Goal: Contribute content: Add original content to the website for others to see

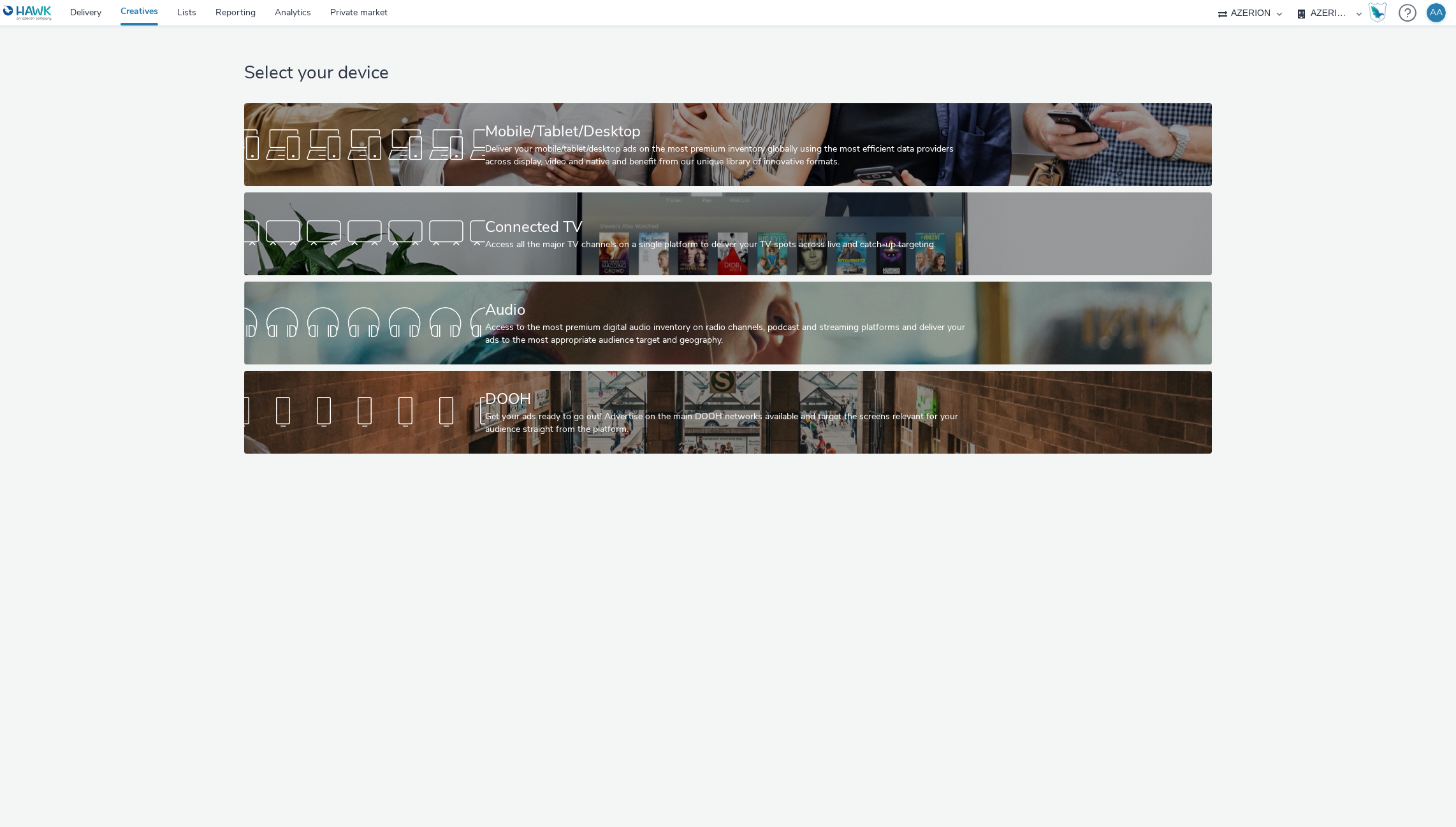
select select "ac009755-aa48-4799-8050-7a339a378eb8"
select select "79162ed7-0017-4339-93b0-3399b708648f"
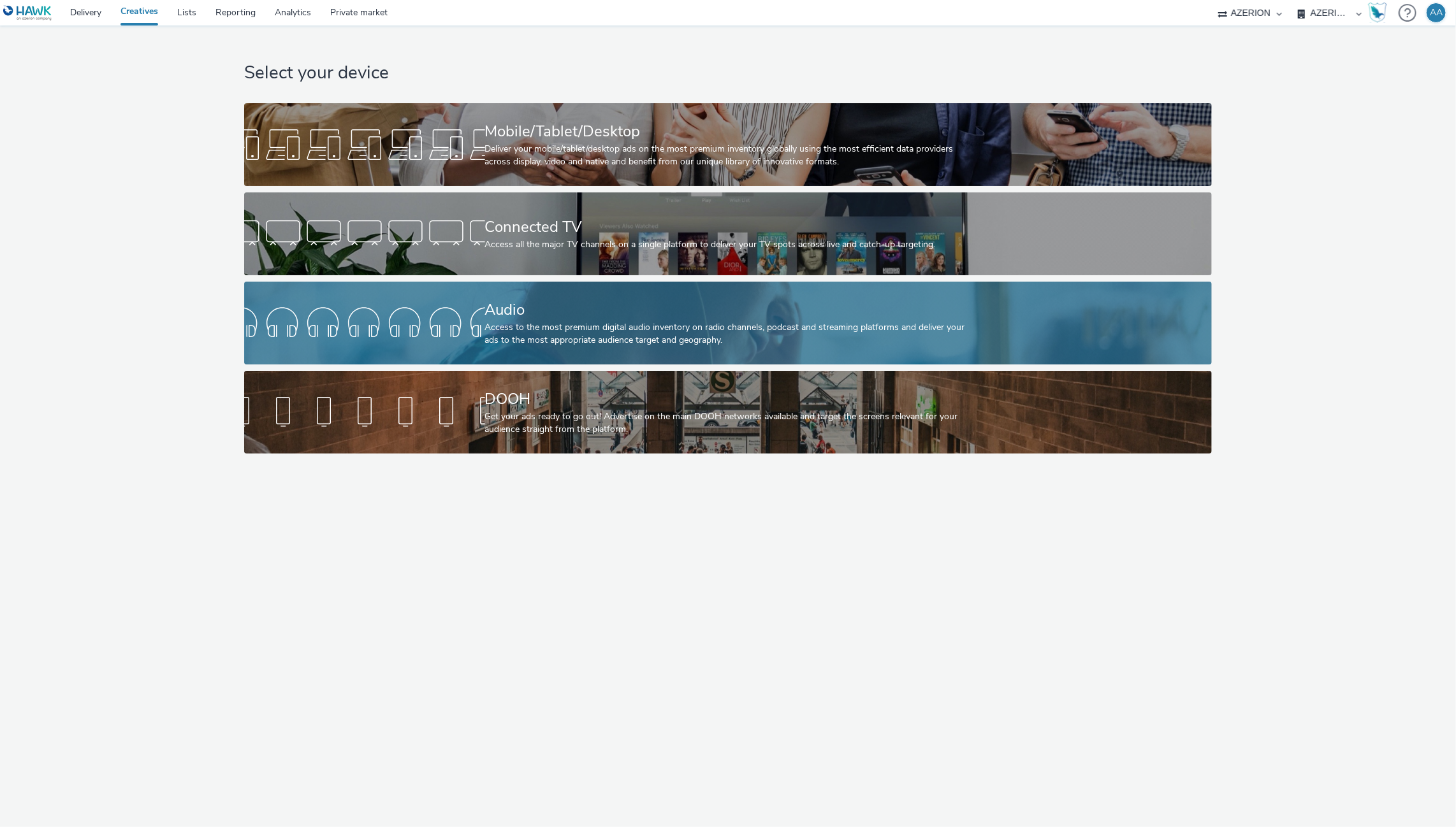
click at [793, 343] on div "Access to the most premium digital audio inventory on radio channels, podcast a…" at bounding box center [725, 334] width 482 height 26
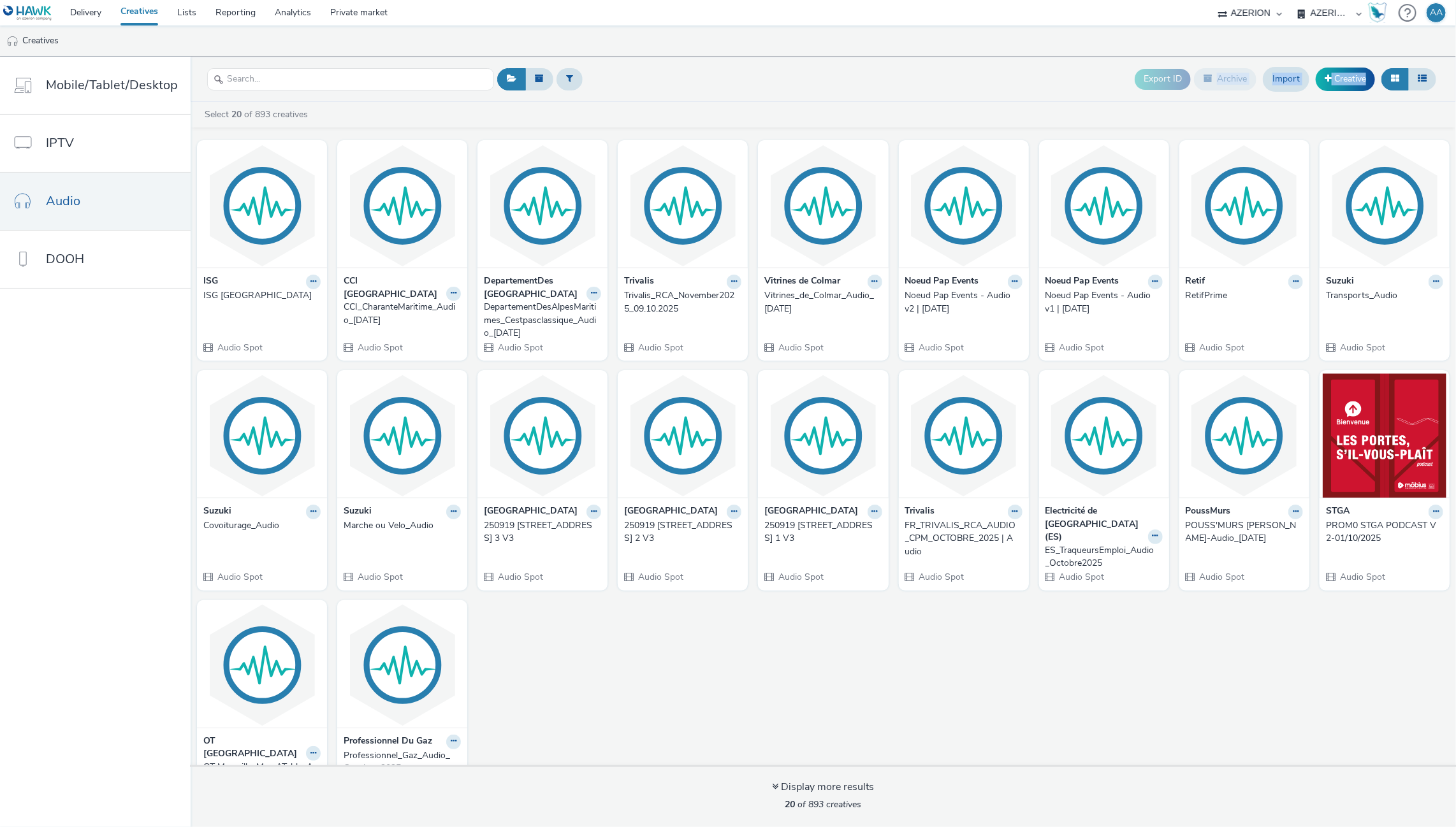
drag, startPoint x: 865, startPoint y: 99, endPoint x: 833, endPoint y: 76, distance: 39.4
click at [893, 103] on div "Export ID Archive Import Creative Select 20 of 893 creatives ISG ISG [GEOGRAPHI…" at bounding box center [823, 442] width 1266 height 770
click at [1359, 72] on link "Creative" at bounding box center [1346, 79] width 59 height 23
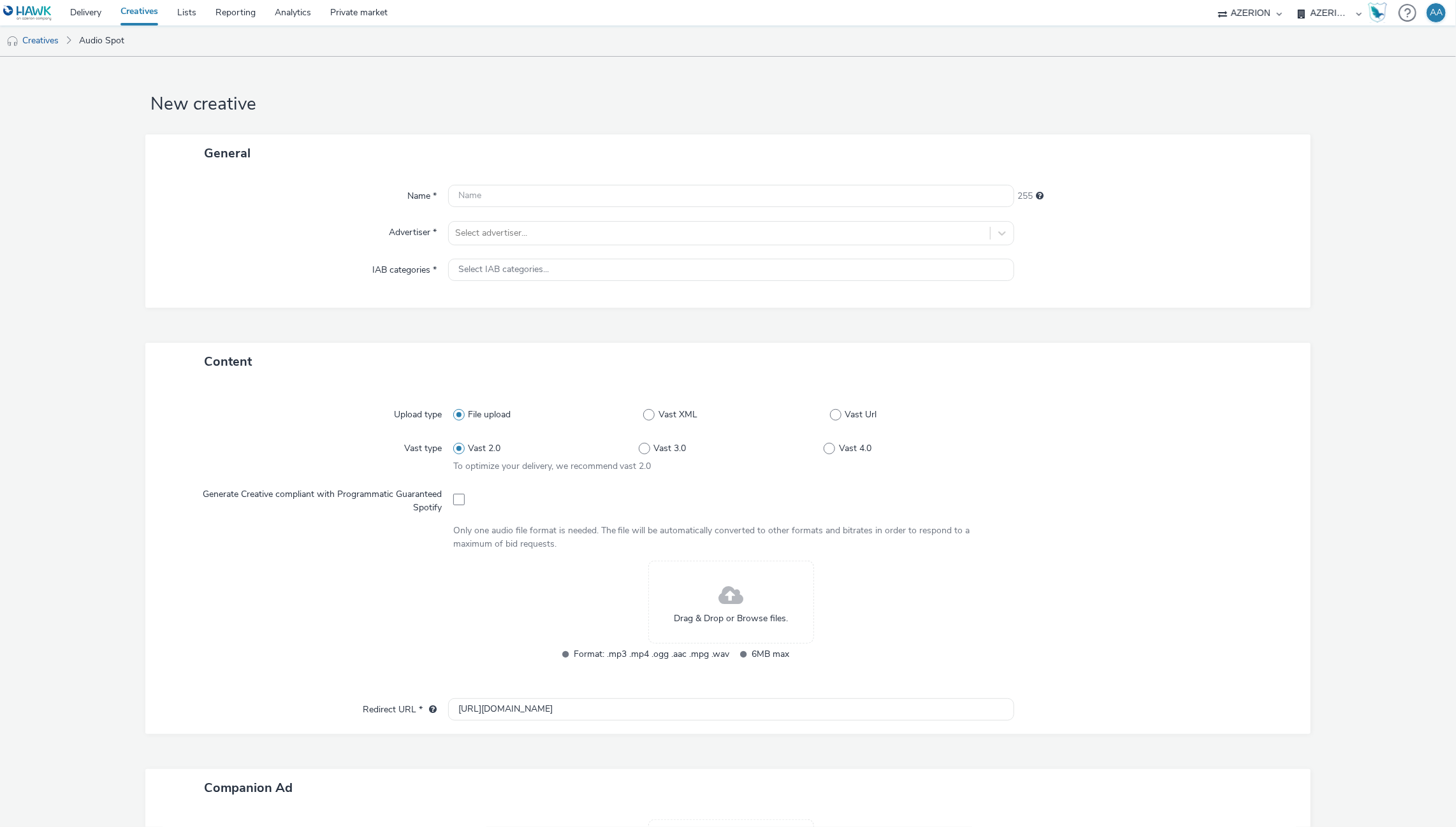
click at [485, 177] on div "Name * 255 Advertiser * Select advertiser... IAB categories * Select IAB catego…" at bounding box center [727, 240] width 1165 height 136
click at [485, 188] on input "text" at bounding box center [731, 196] width 567 height 22
paste input "FR_CMIMedia_SyndicatBleuAuvergne_DesktopMobile_SeptOct_2025"
drag, startPoint x: 516, startPoint y: 194, endPoint x: 302, endPoint y: 179, distance: 214.5
click at [302, 179] on div "Name * FR_CMIMedia_SyndicatBleuAuvergne_DesktopMobile_SeptOct_2025 196 Advertis…" at bounding box center [727, 240] width 1165 height 136
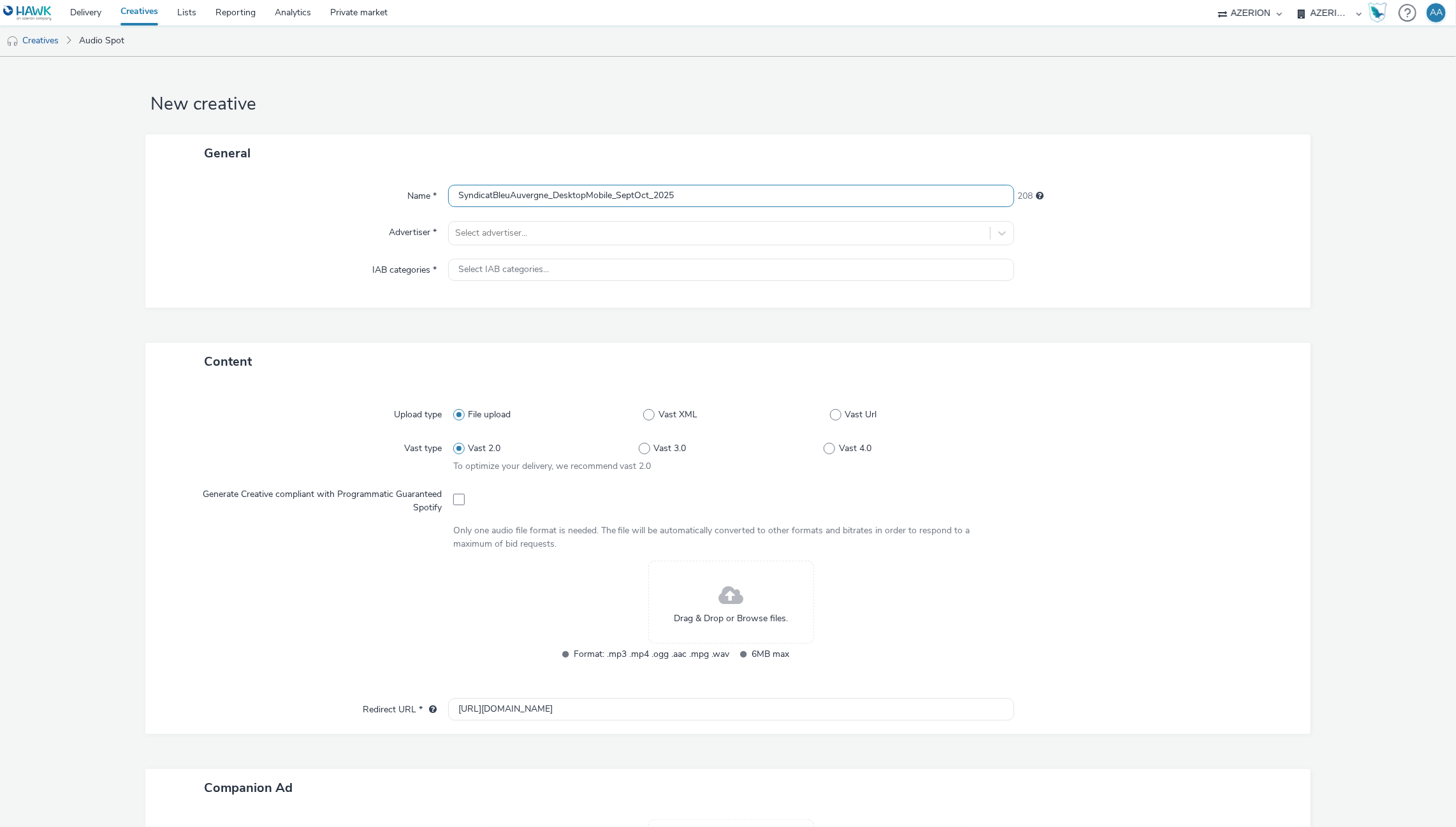
scroll to position [1, 0]
drag, startPoint x: 721, startPoint y: 193, endPoint x: 551, endPoint y: 198, distance: 170.1
click at [551, 198] on input "SyndicatBleuAuvergne_DesktopMobile_SeptOct_2025" at bounding box center [731, 196] width 567 height 22
type input "SyndicatBleuAuvergne_Audio_Oct2025"
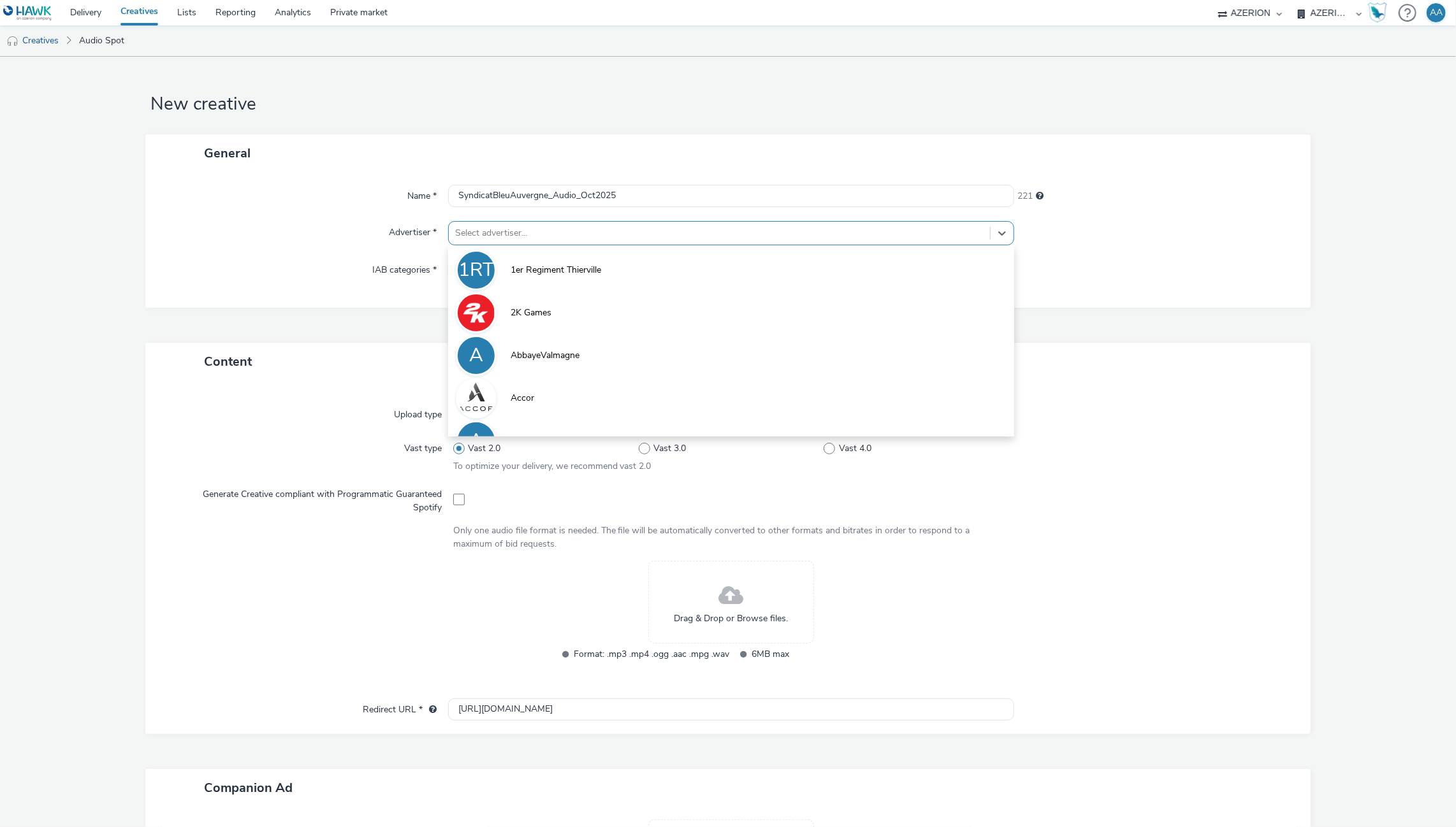
click at [657, 239] on div at bounding box center [720, 233] width 529 height 15
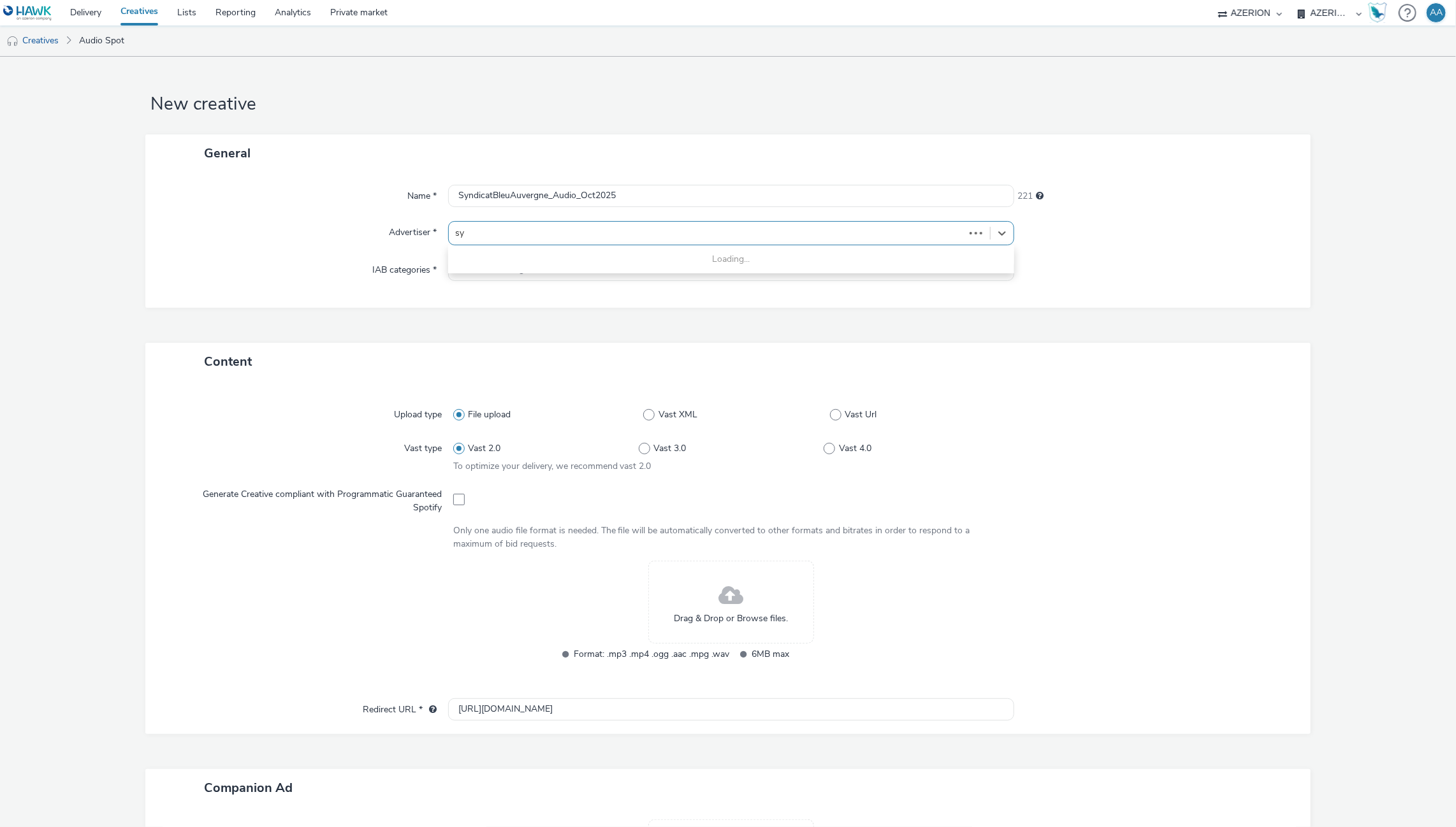
type input "syn"
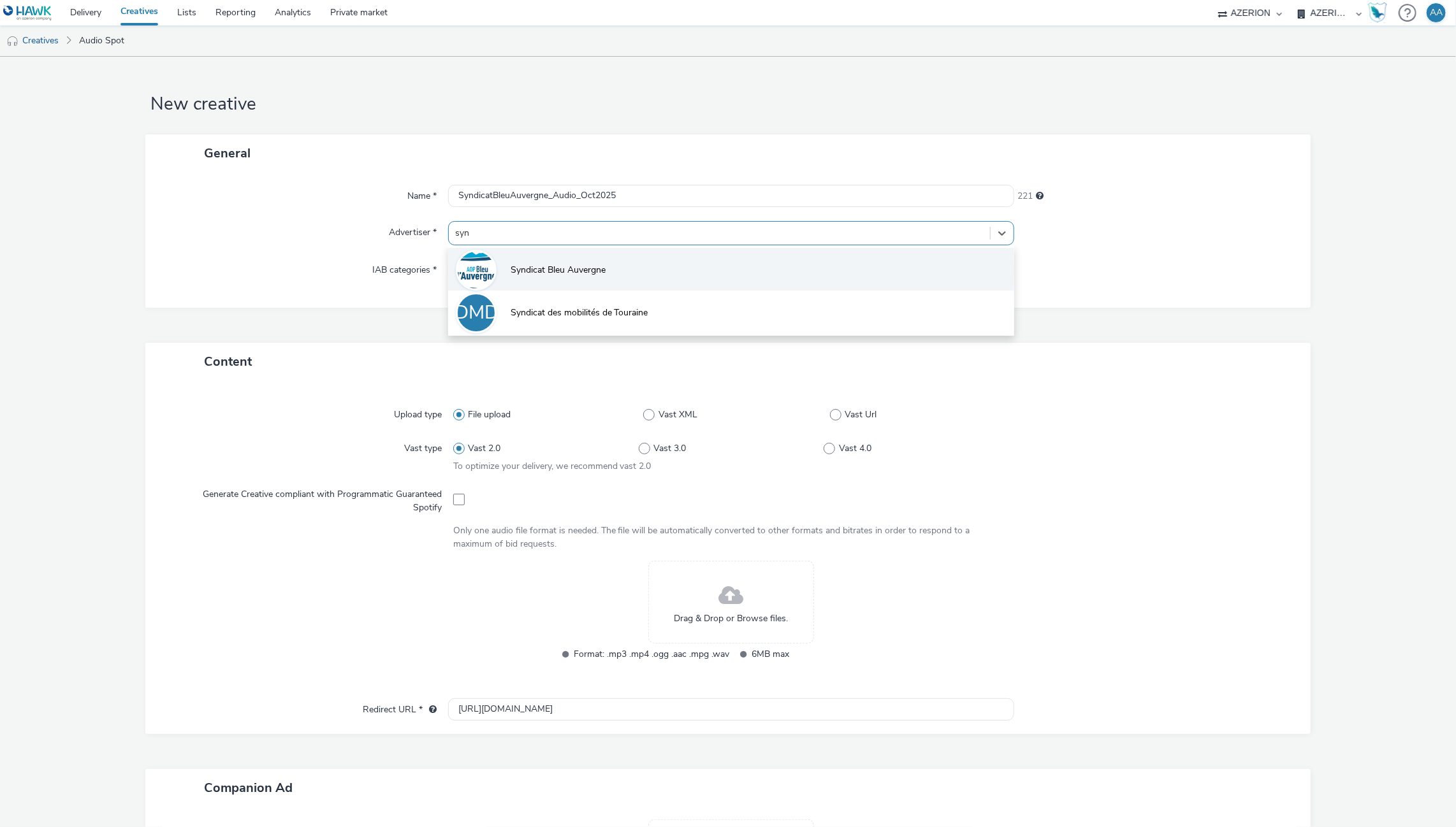
click at [770, 273] on li "Syndicat Bleu Auvergne" at bounding box center [731, 269] width 567 height 42
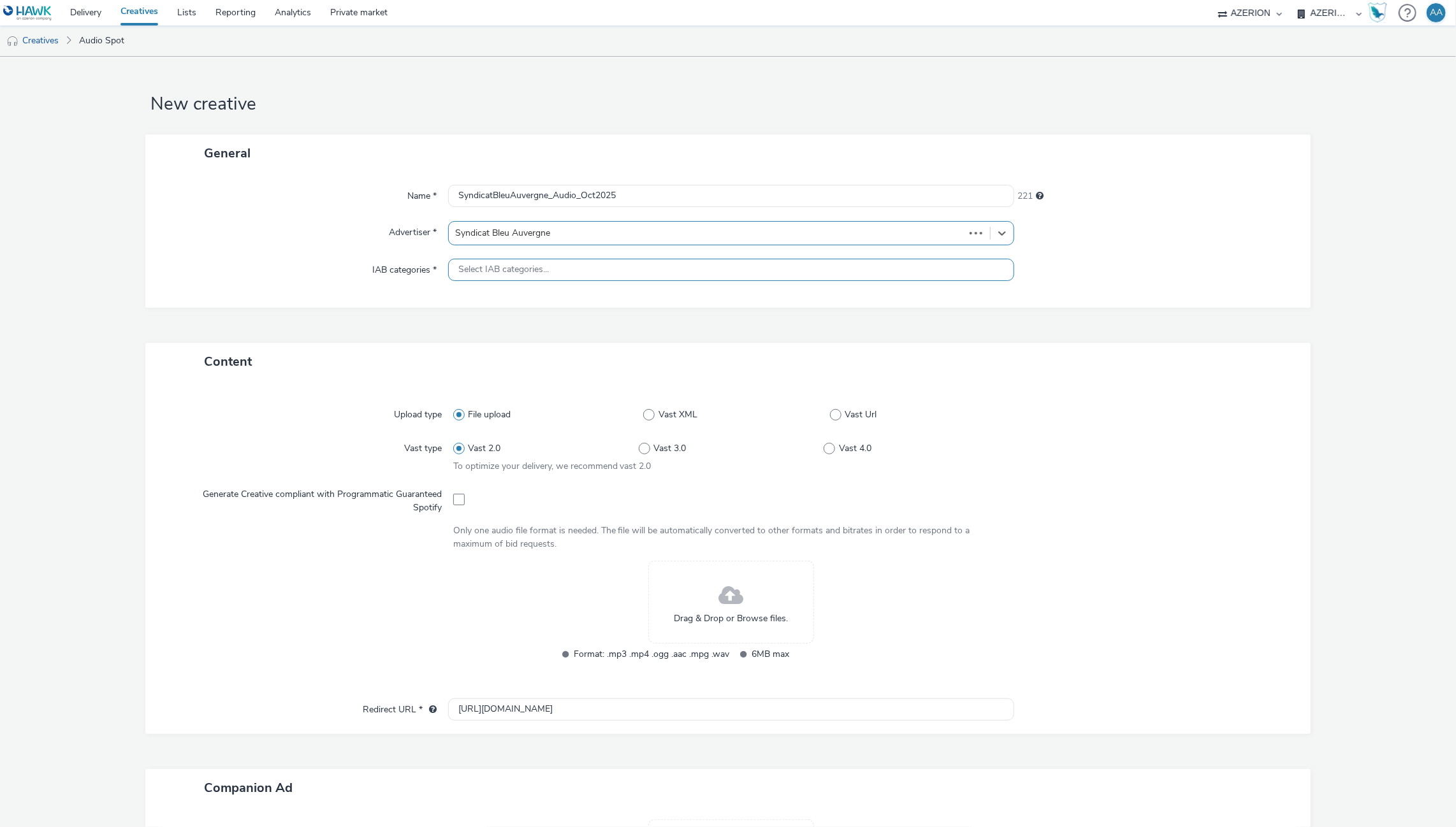
type input "[URL][DOMAIN_NAME]"
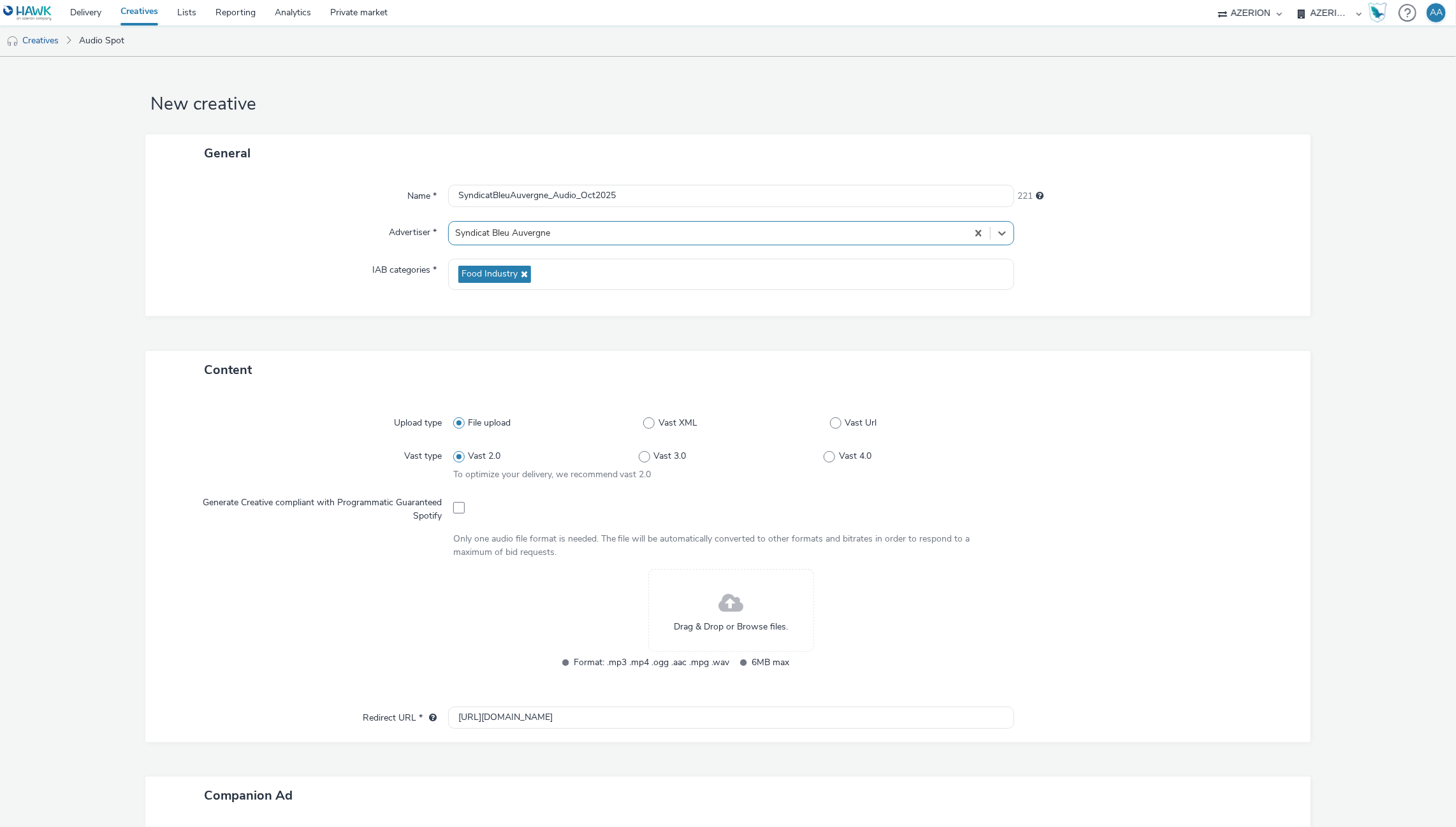
click at [1124, 599] on div at bounding box center [1148, 627] width 278 height 117
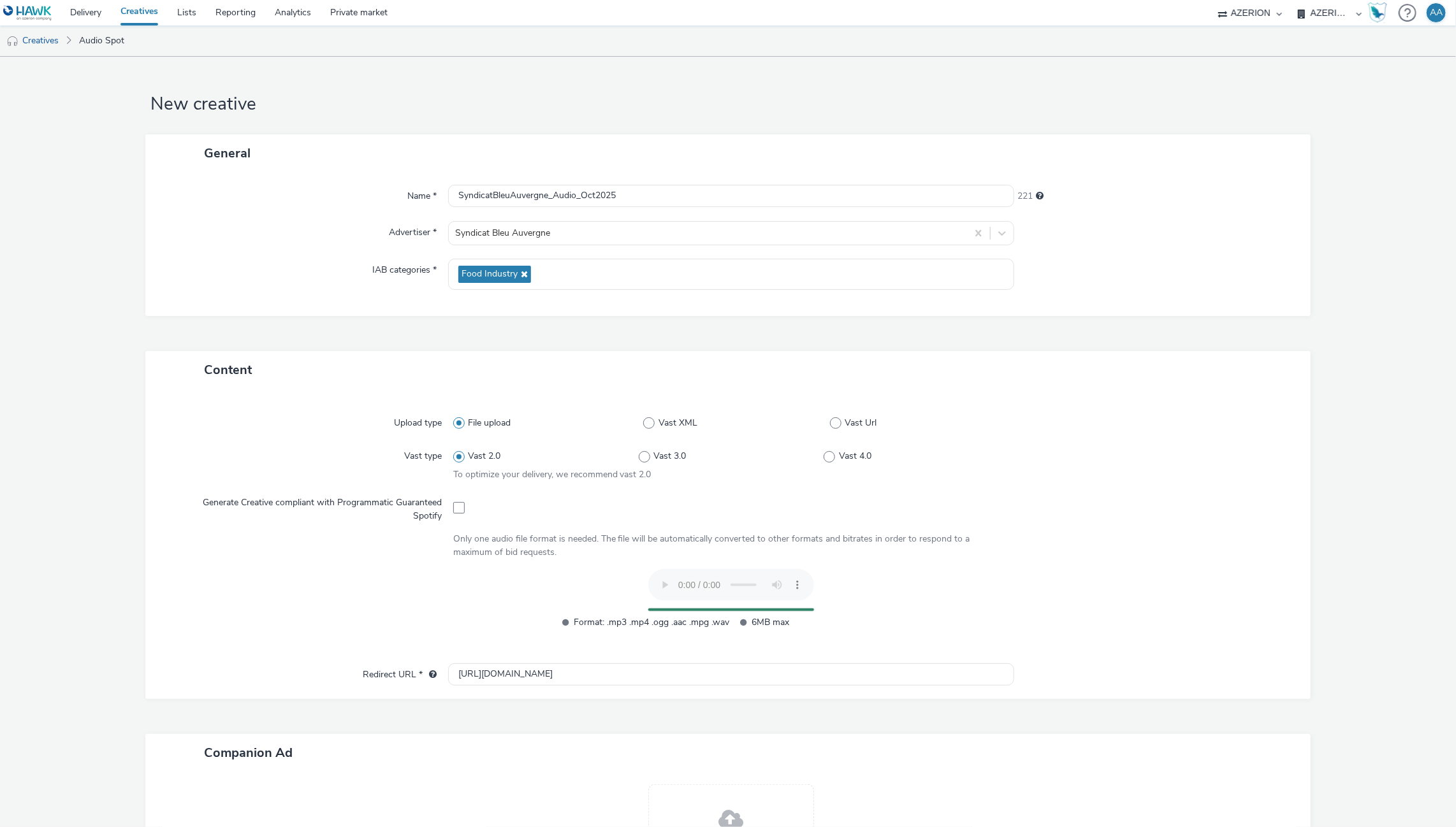
click at [1106, 573] on div at bounding box center [1148, 605] width 278 height 74
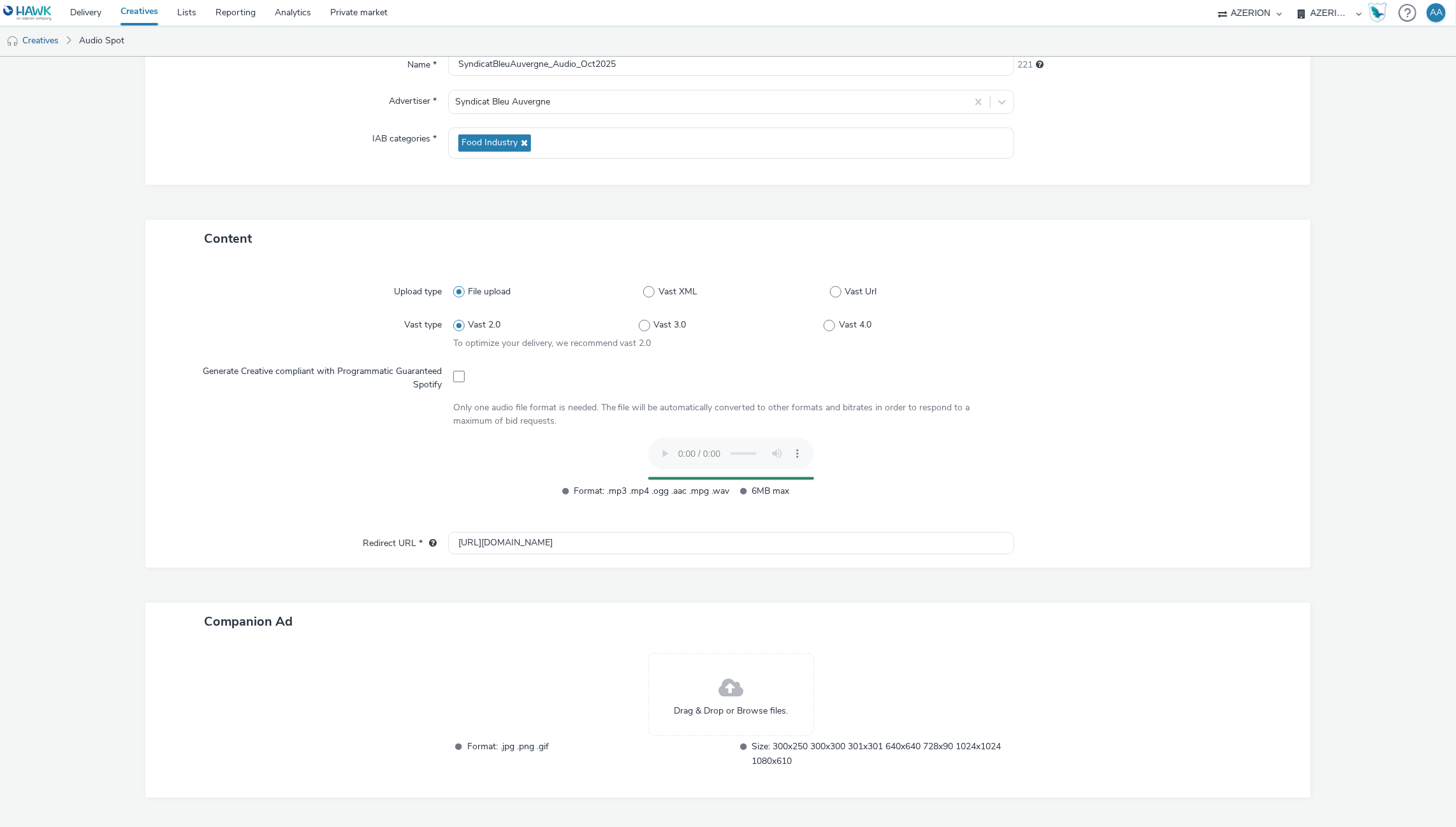
scroll to position [134, 0]
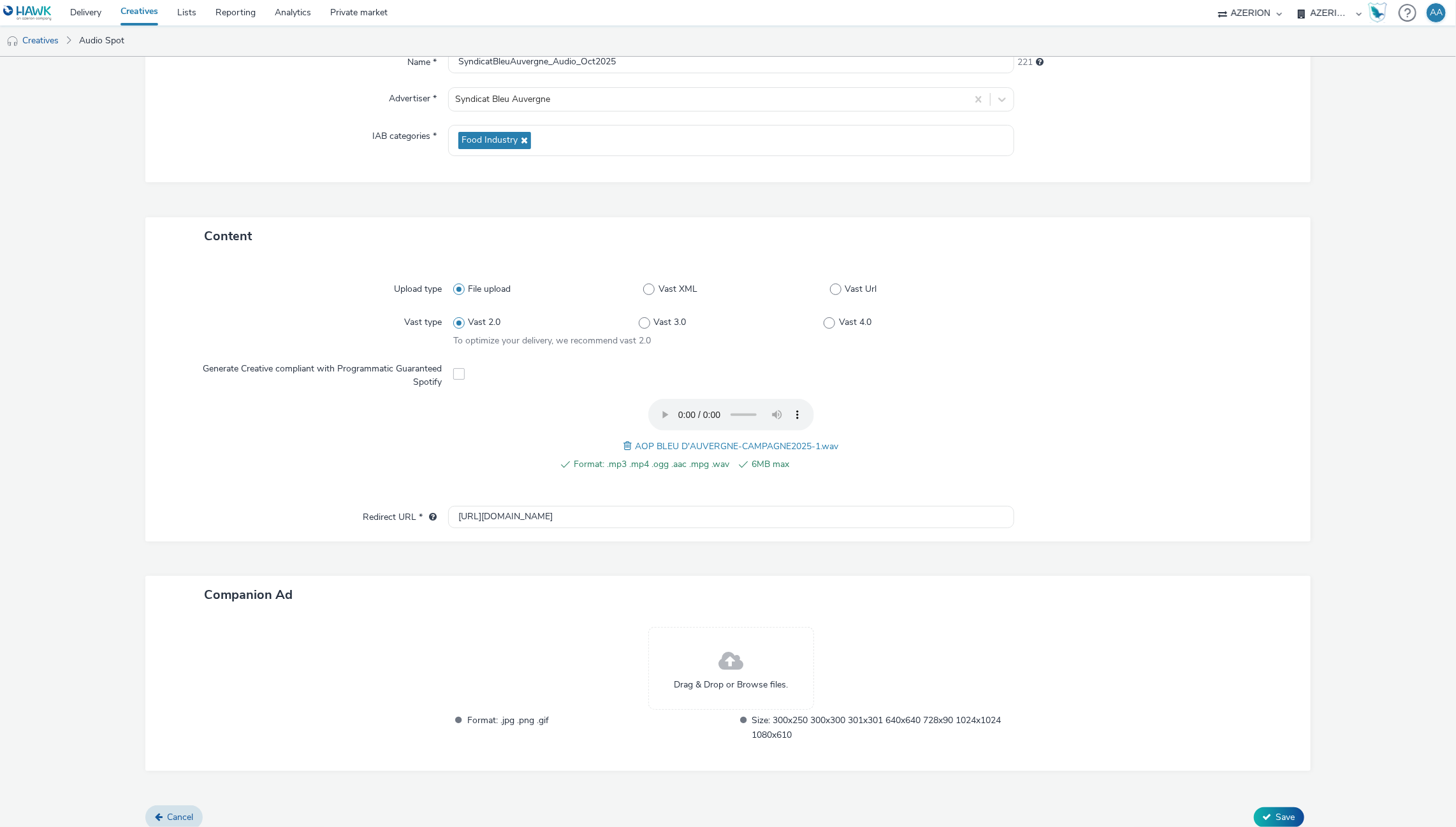
click at [996, 476] on div "Format: .mp3 .mp4 .ogg .aac .mpg .wav 6MB max AOP BLEU D'AUVERGNE-CAMPAGNE2025-…" at bounding box center [731, 442] width 556 height 86
click at [624, 446] on span at bounding box center [629, 446] width 12 height 14
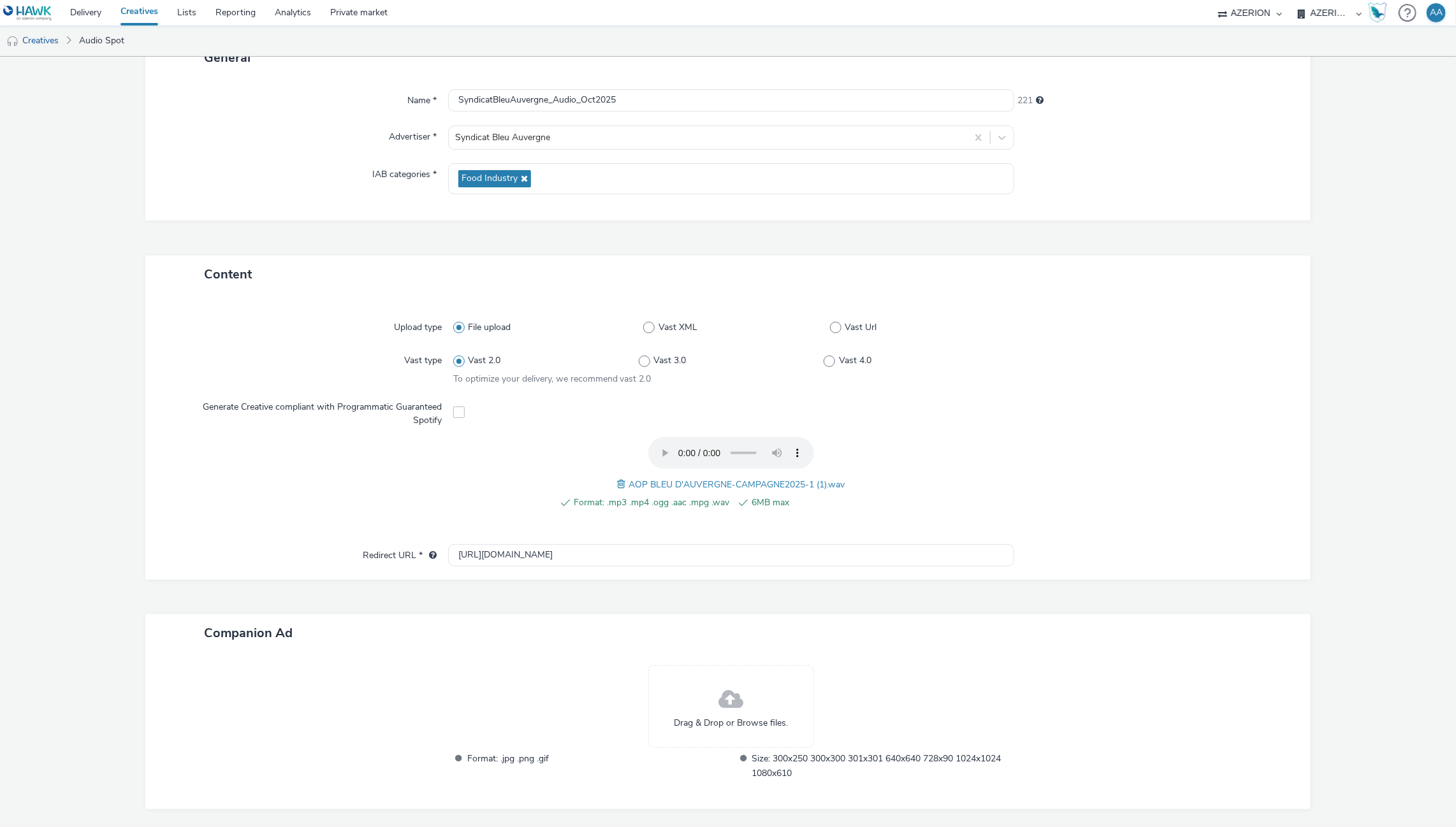
scroll to position [143, 0]
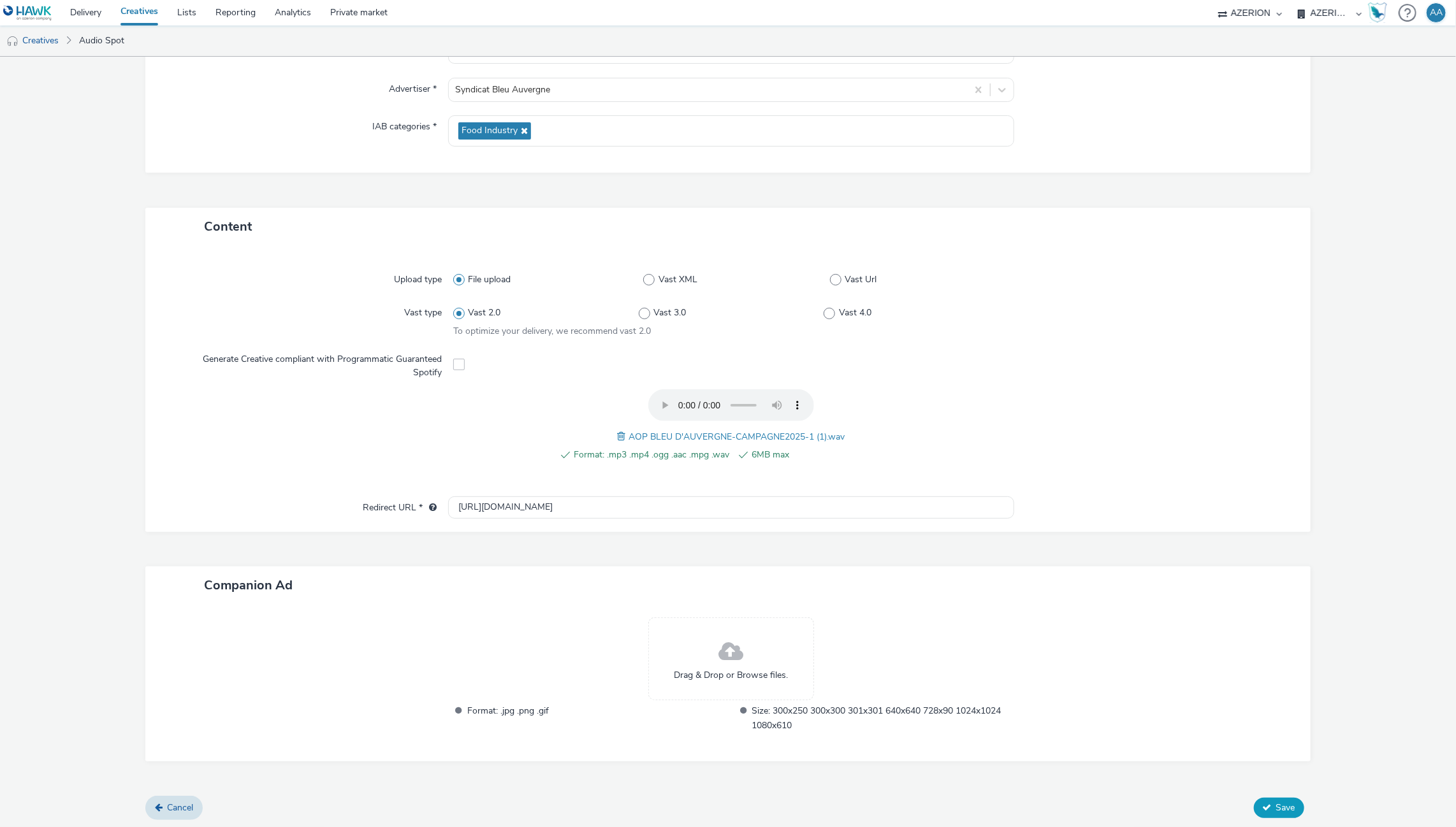
click at [1254, 799] on button "Save" at bounding box center [1278, 808] width 50 height 20
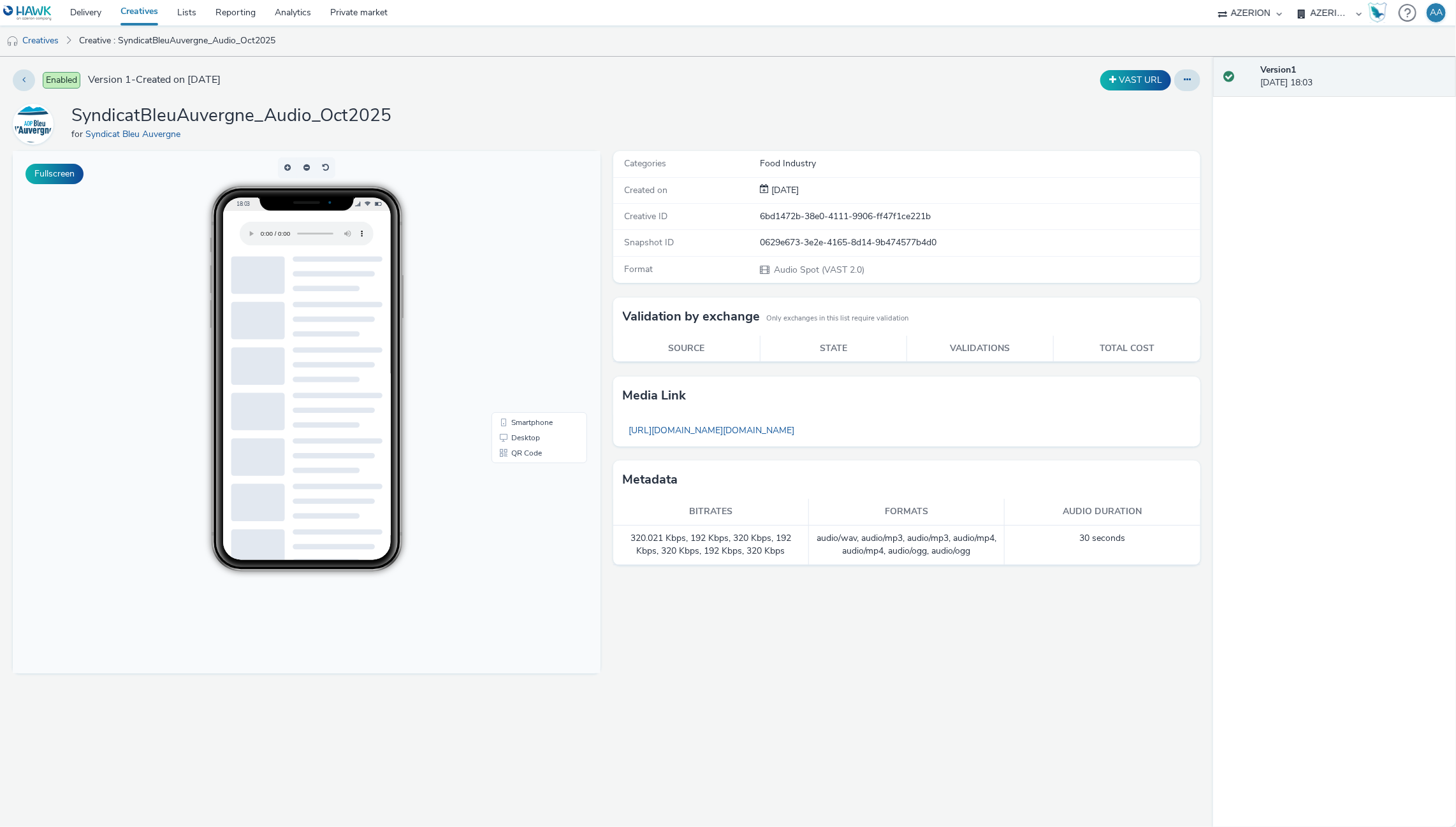
click at [544, 332] on body "18:03 Smartphone Desktop QR Code" at bounding box center [307, 412] width 588 height 522
click at [433, 91] on div "Enabled Version 1 - Created on [DATE] VAST URL SyndicatBleuAuvergne_Audio_Oct20…" at bounding box center [607, 442] width 1213 height 770
click at [831, 76] on div "VAST URL" at bounding box center [962, 81] width 475 height 22
click at [144, 12] on link "Creatives" at bounding box center [139, 13] width 57 height 25
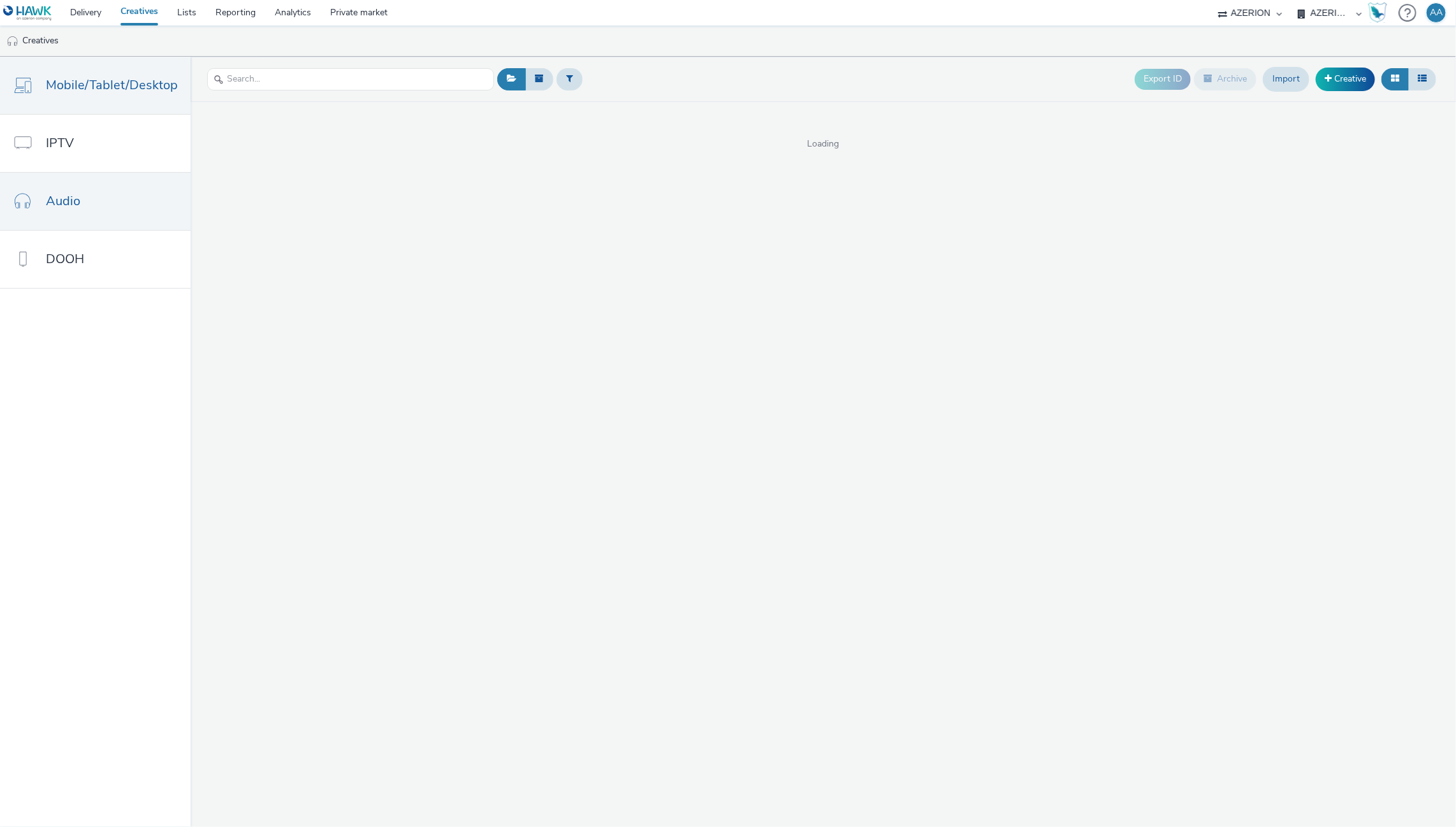
click at [93, 86] on span "Mobile/Tablet/Desktop" at bounding box center [111, 85] width 132 height 19
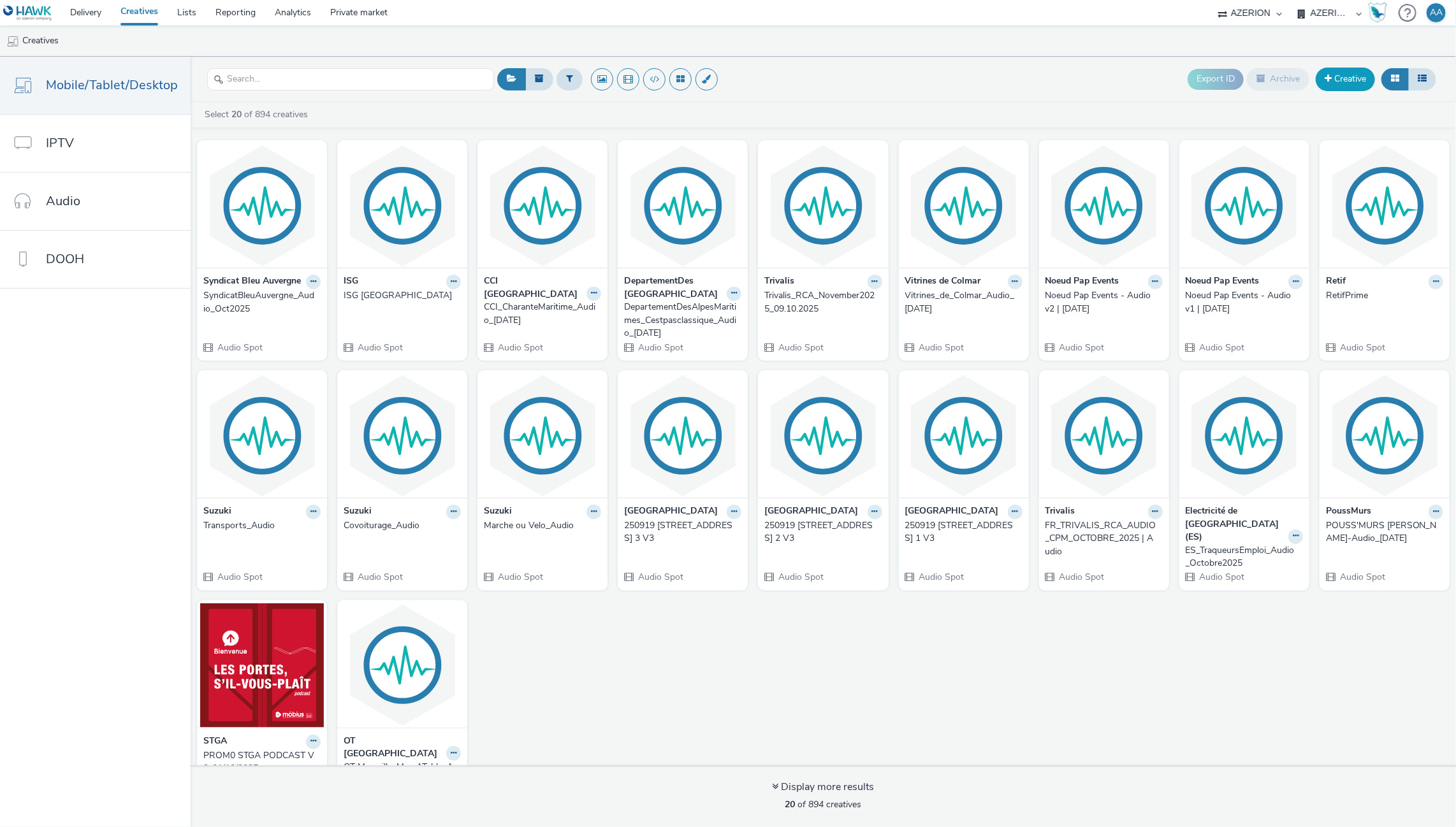
click at [1337, 79] on link "Creative" at bounding box center [1346, 79] width 59 height 23
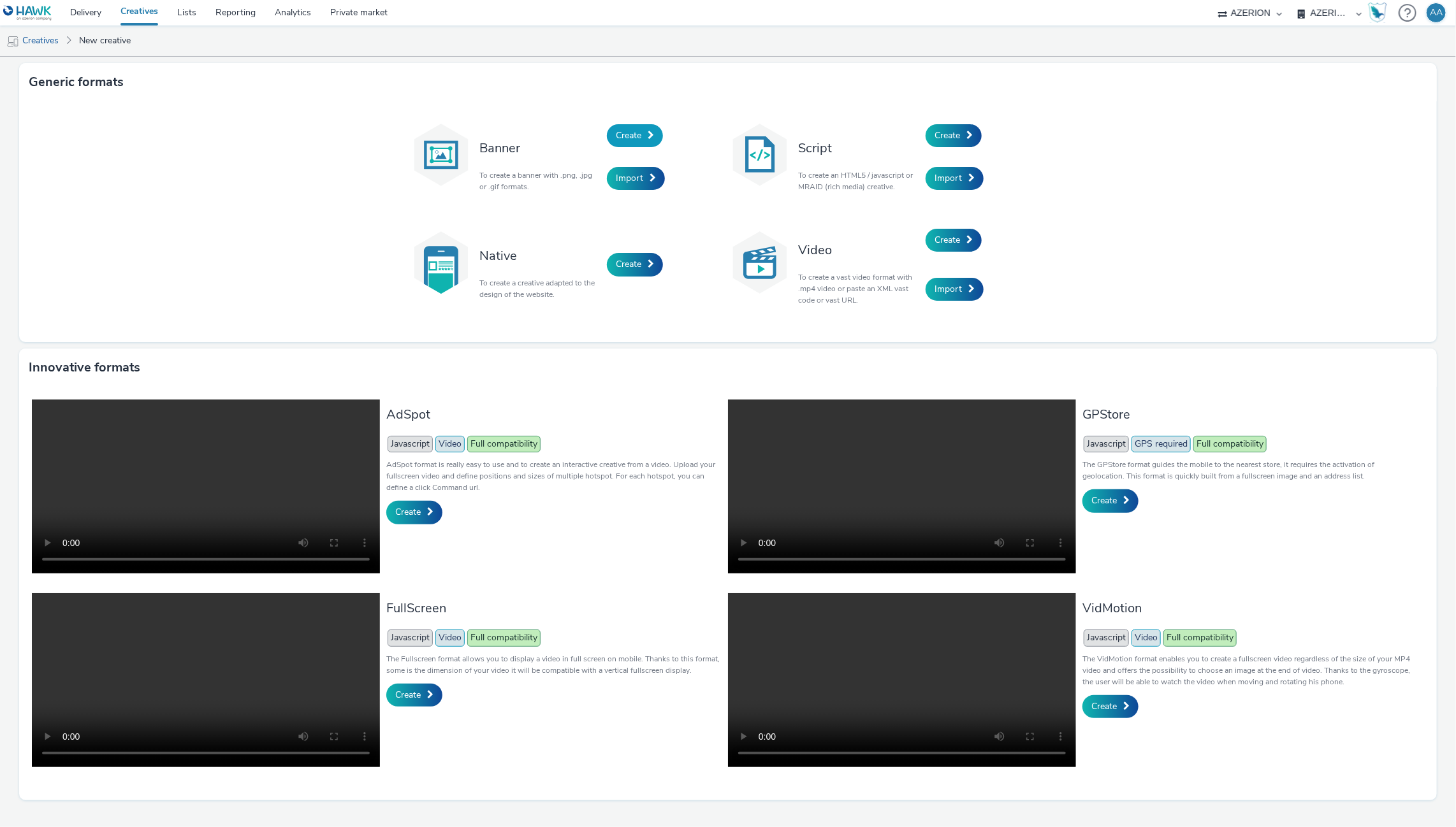
click at [624, 142] on link "Create" at bounding box center [635, 135] width 56 height 23
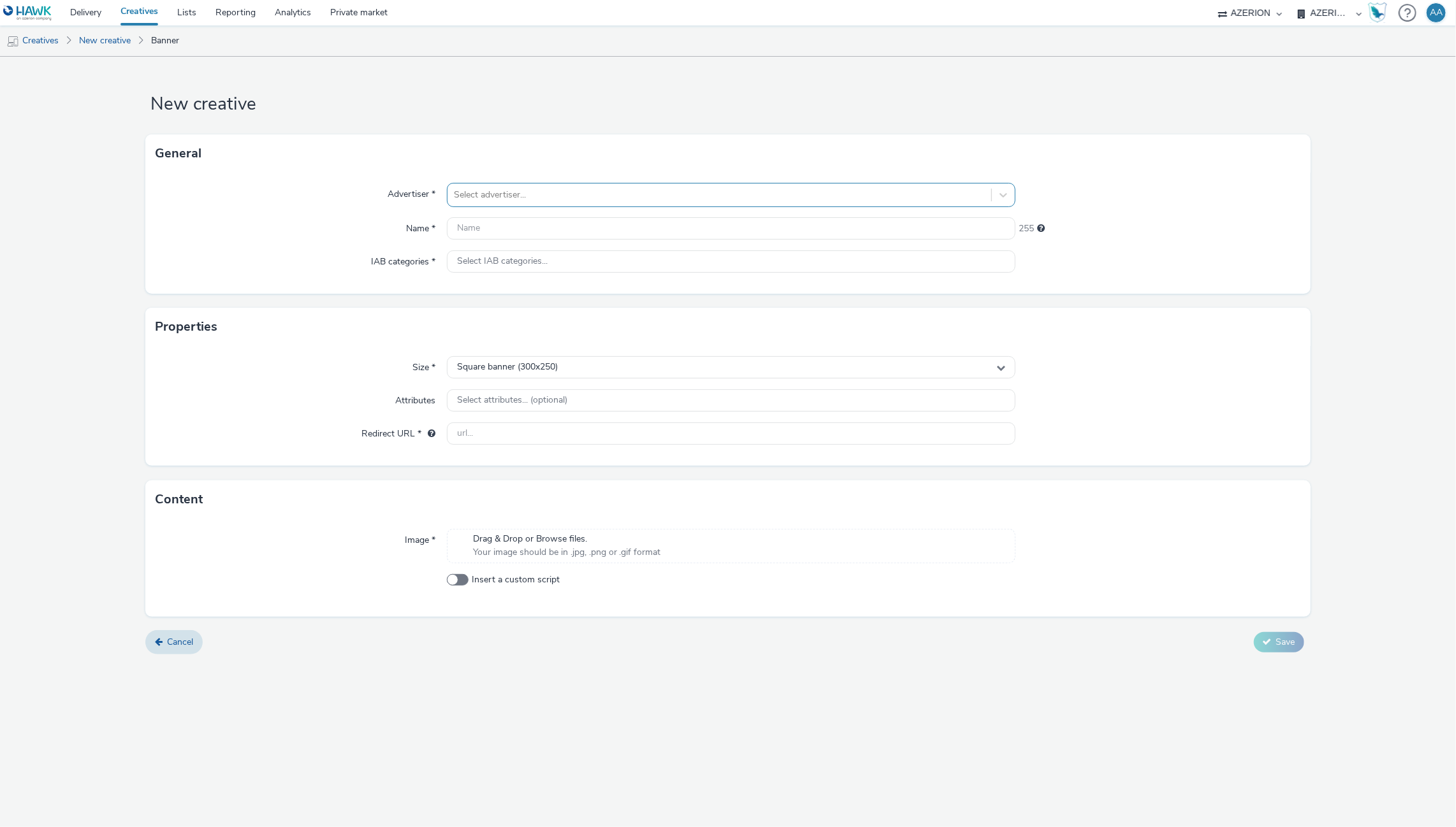
click at [482, 191] on div at bounding box center [720, 195] width 532 height 15
type input "bleu"
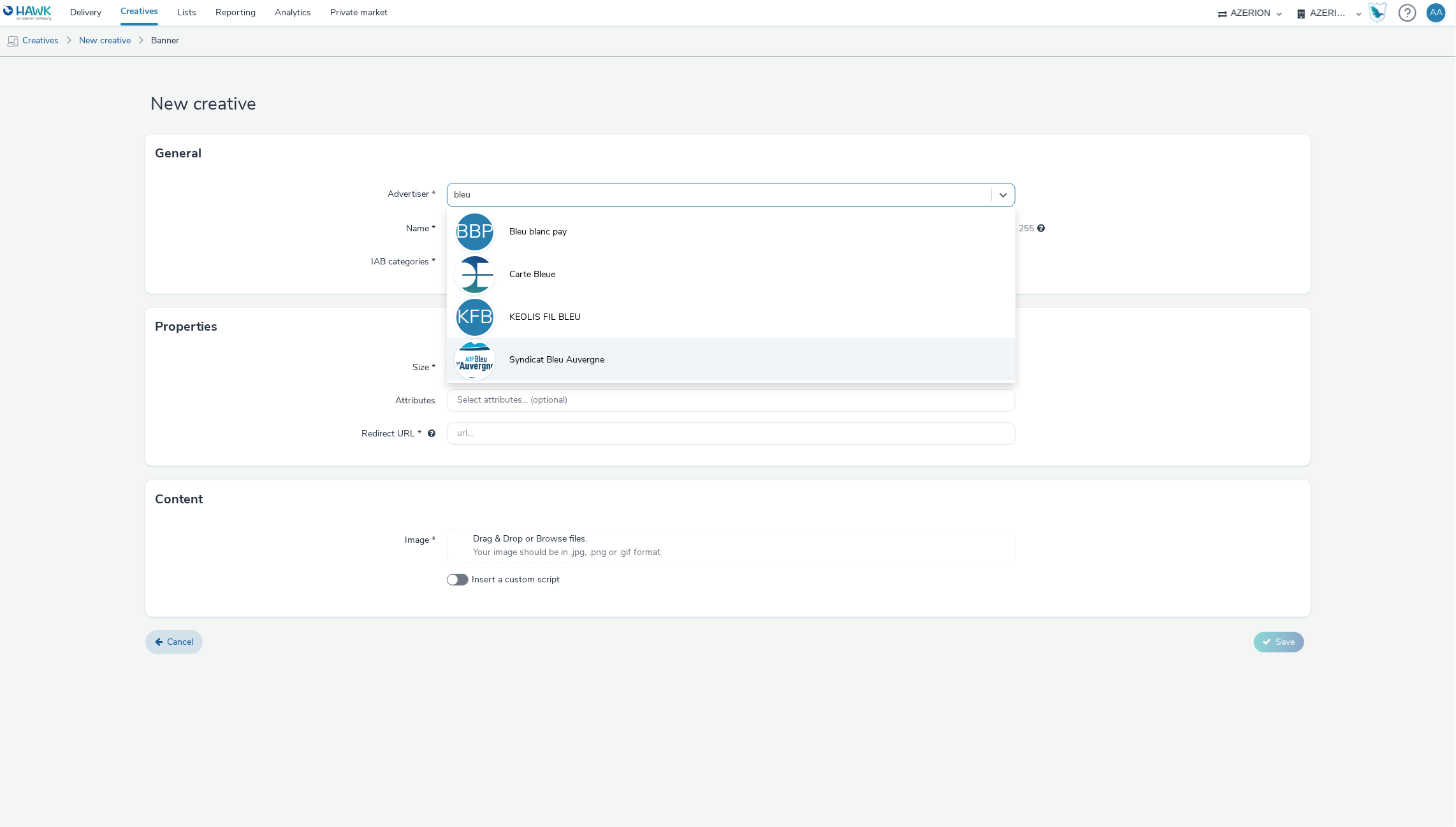
click at [563, 356] on span "Syndicat Bleu Auvergne" at bounding box center [557, 359] width 95 height 13
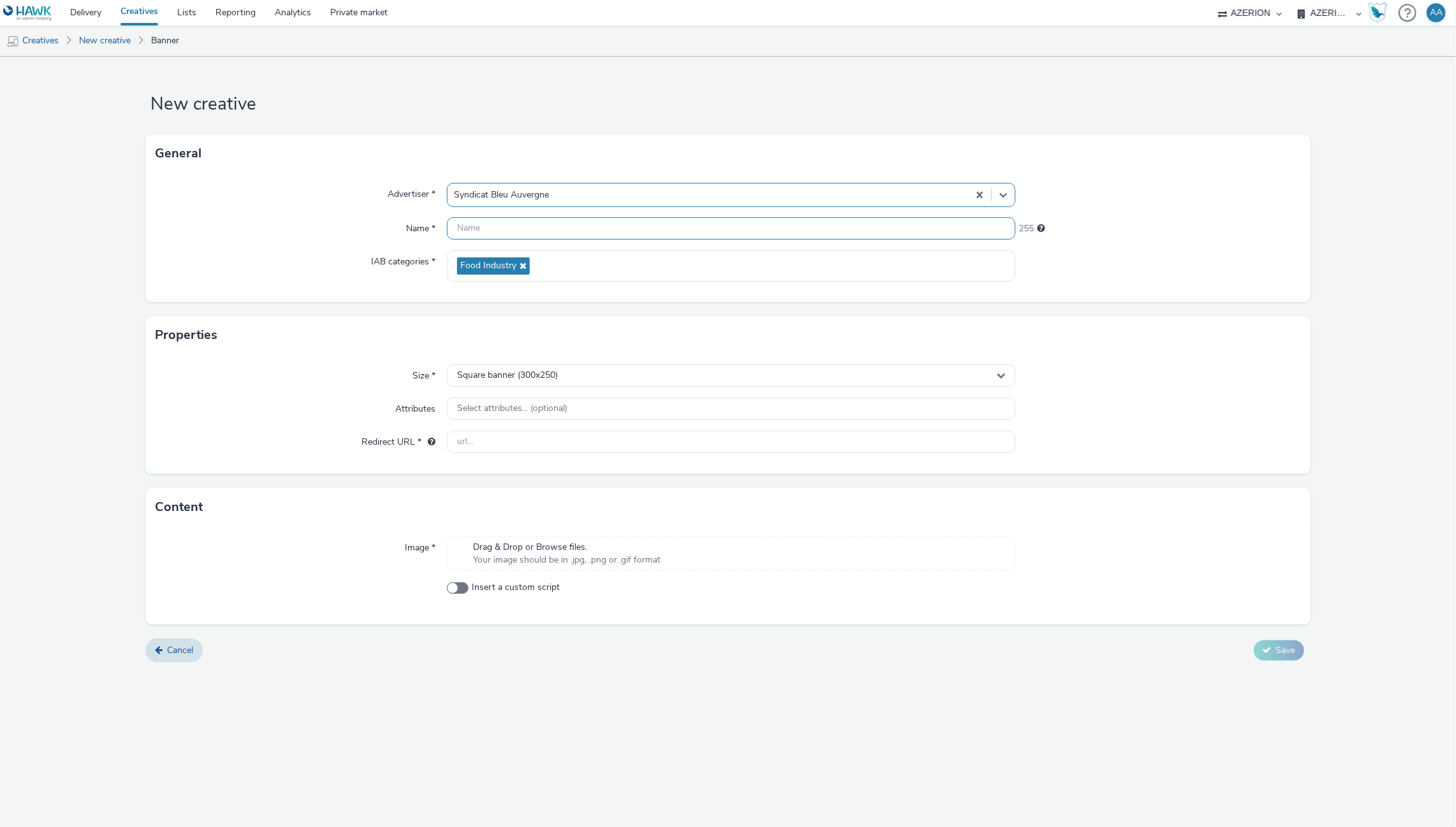
click at [508, 234] on input "text" at bounding box center [731, 228] width 569 height 22
paste input "[URL][DOMAIN_NAME]"
type input "[URL][DOMAIN_NAME]"
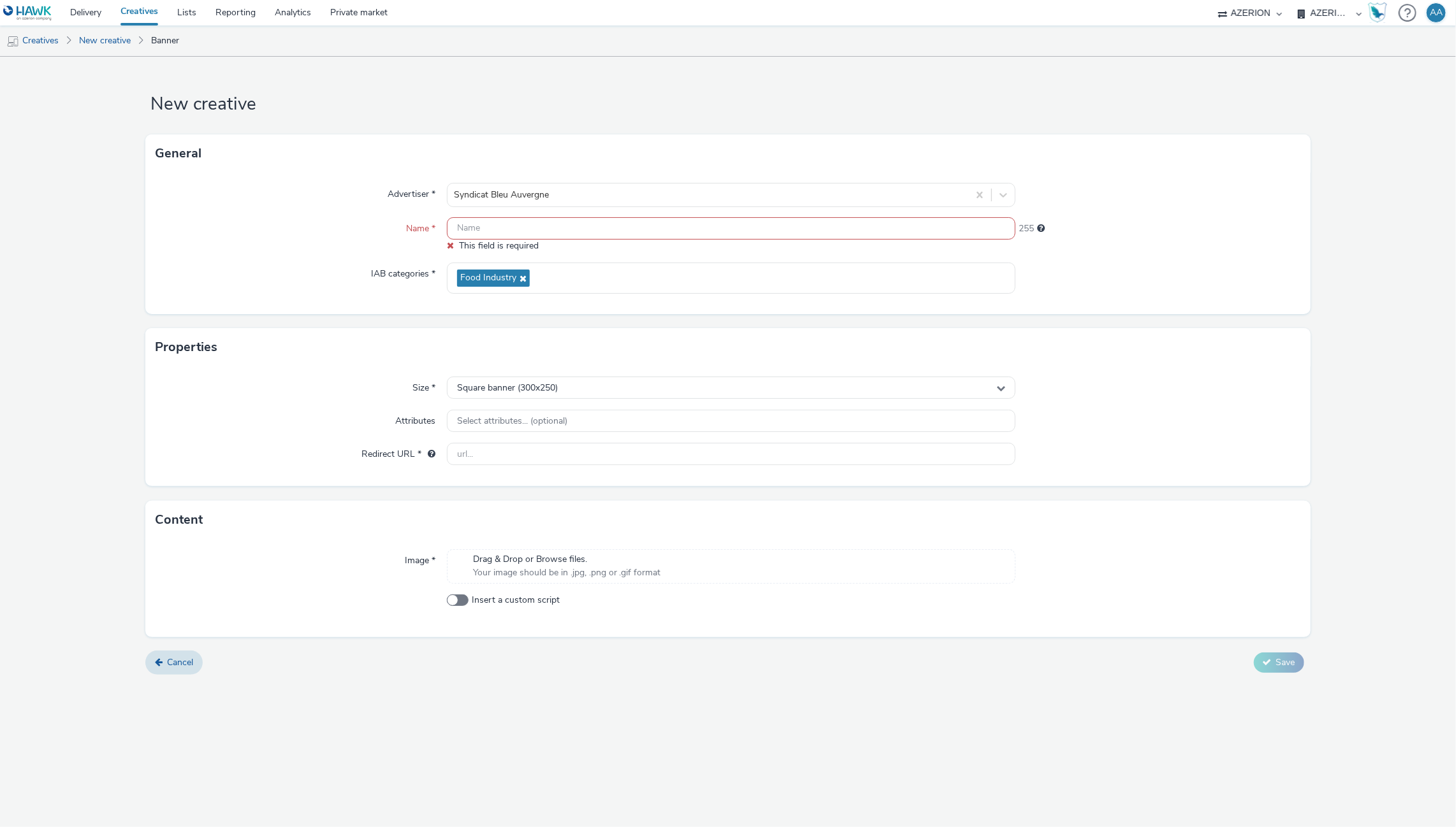
click at [522, 222] on input "text" at bounding box center [731, 228] width 569 height 22
paste input "FR_CMIMedia_SyndicatBleuAuvergne_DesktopMobile_SeptOct_2025"
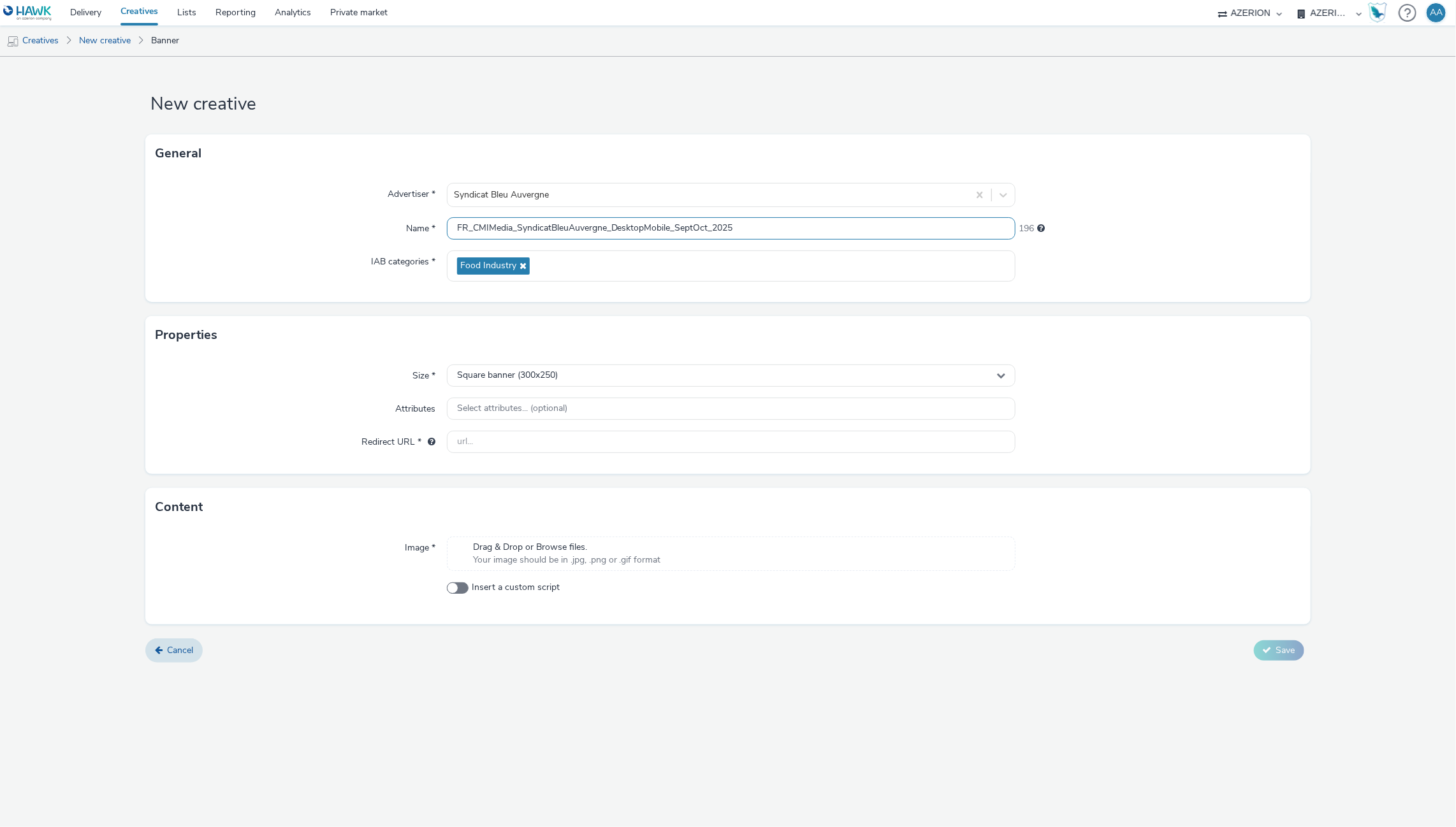
drag, startPoint x: 522, startPoint y: 227, endPoint x: 330, endPoint y: 205, distance: 193.3
click at [330, 205] on div "Advertiser * Syndicat Bleu Auvergne Name * FR_CMIMedia_SyndicatBleuAuvergne_Des…" at bounding box center [727, 237] width 1165 height 129
drag, startPoint x: 697, startPoint y: 227, endPoint x: 553, endPoint y: 228, distance: 144.0
click at [553, 228] on input "SyndicatBleuAuvergne_DesktopMobile_SeptOct_2025" at bounding box center [731, 228] width 569 height 22
type input "SyndicatBleuAuvergne_Inter_Oct2025"
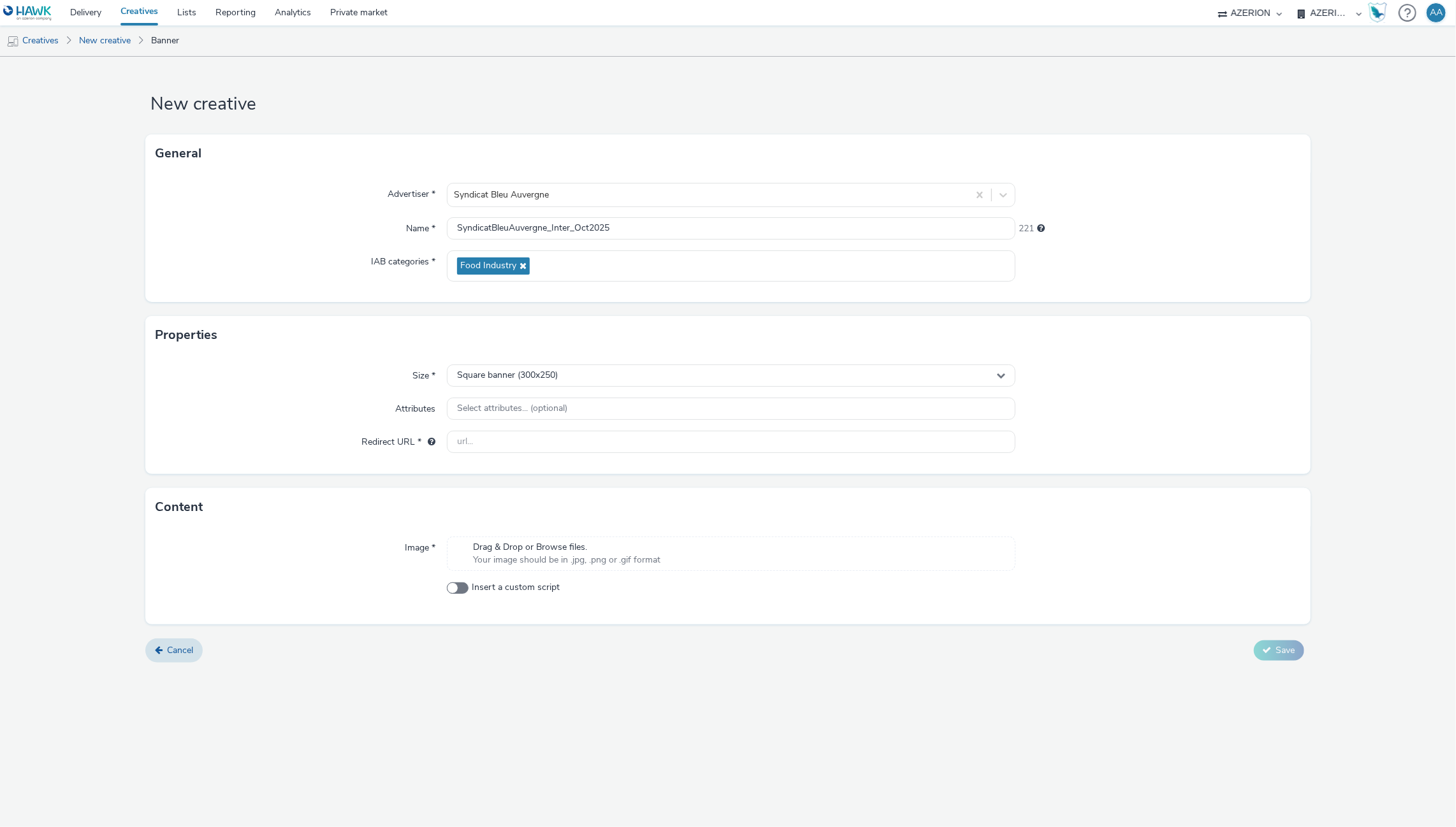
click at [1154, 419] on div at bounding box center [1157, 408] width 285 height 23
click at [986, 377] on div "Square banner (300x250)" at bounding box center [731, 375] width 569 height 22
click at [648, 394] on input "text" at bounding box center [731, 402] width 568 height 22
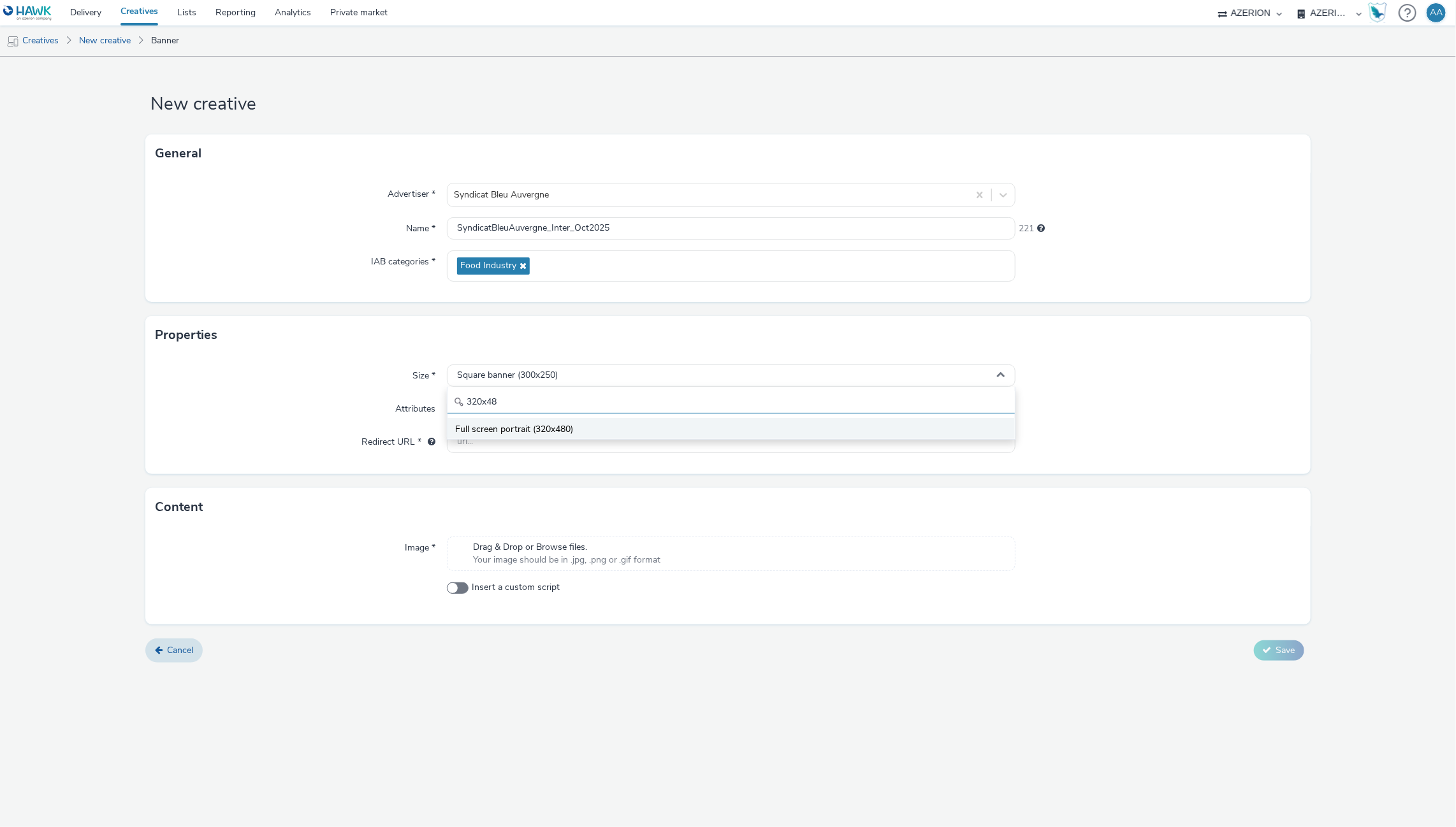
type input "320x48"
click at [730, 436] on li "Full screen portrait (320x480)" at bounding box center [731, 428] width 568 height 21
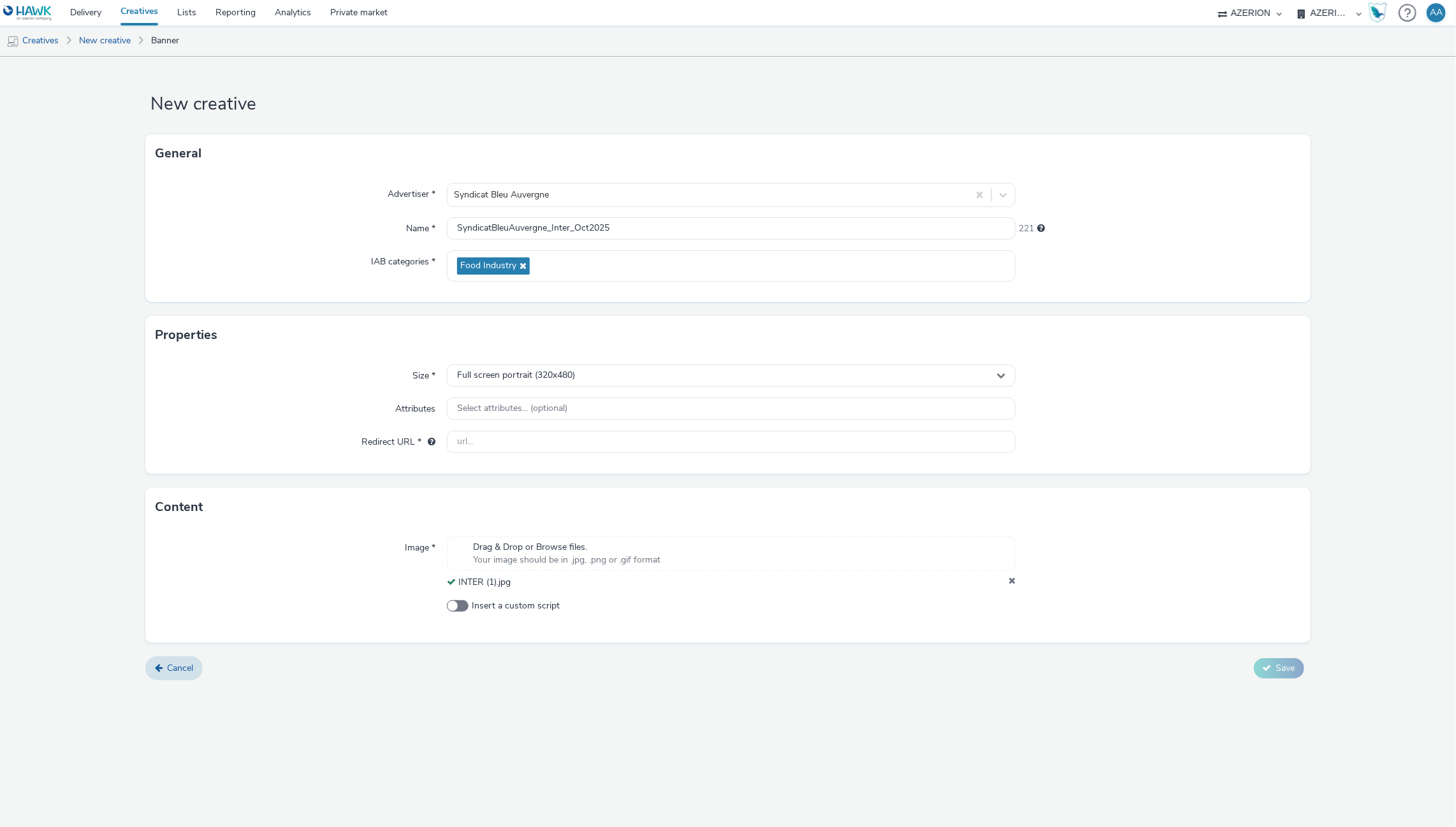
click at [1015, 581] on div at bounding box center [1157, 563] width 285 height 53
click at [1013, 578] on icon at bounding box center [1012, 582] width 7 height 13
click at [708, 447] on input "text" at bounding box center [731, 442] width 569 height 22
paste input "[URL][DOMAIN_NAME]"
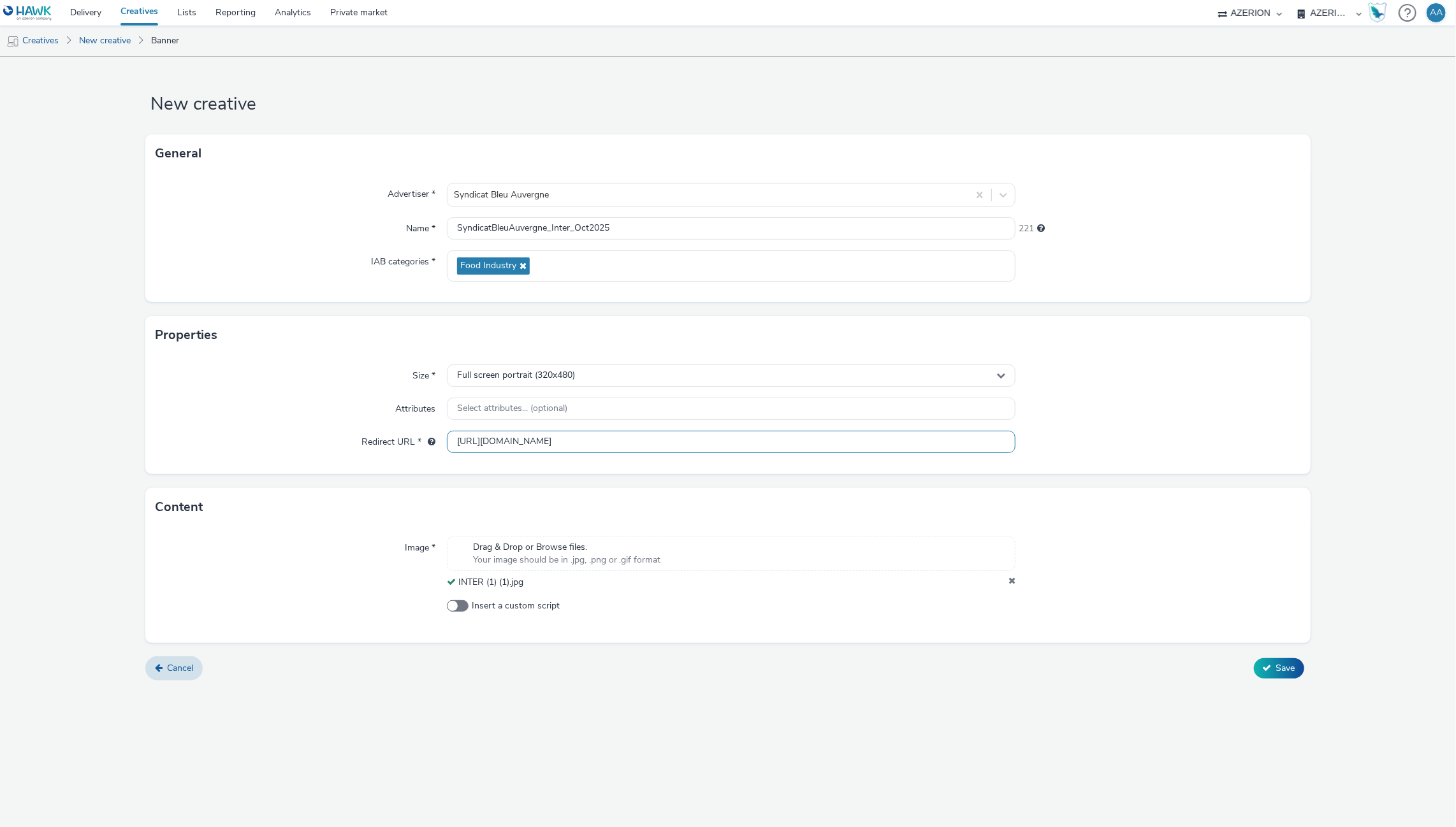
type input "[URL][DOMAIN_NAME]"
click at [1211, 407] on div at bounding box center [1157, 408] width 285 height 23
click at [1279, 671] on span "Save" at bounding box center [1285, 668] width 20 height 12
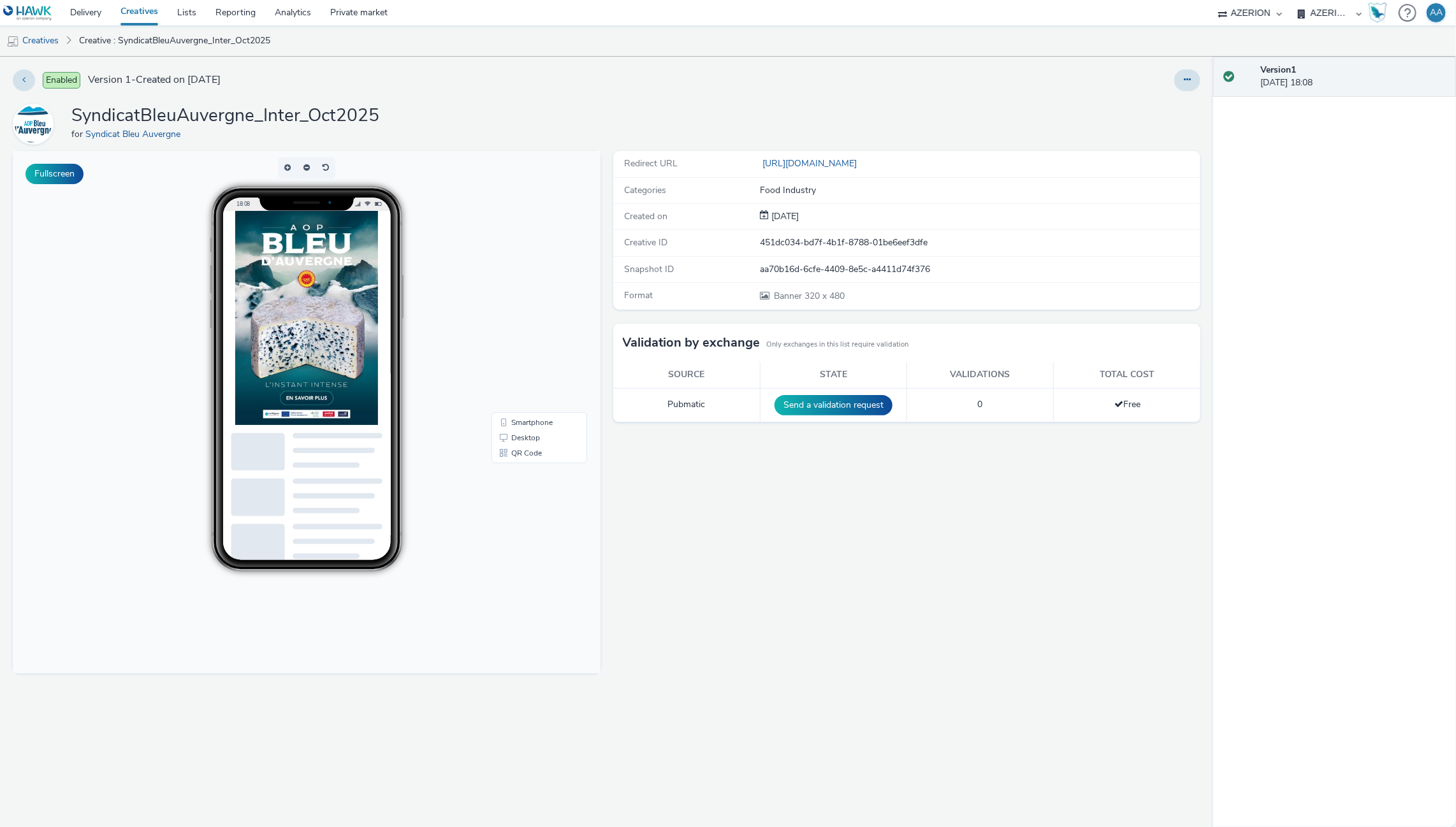
click at [316, 323] on img at bounding box center [307, 318] width 143 height 214
click at [279, 317] on img at bounding box center [307, 318] width 143 height 214
click at [281, 315] on img at bounding box center [307, 318] width 143 height 214
click at [317, 259] on img at bounding box center [307, 318] width 143 height 214
drag, startPoint x: 338, startPoint y: 355, endPoint x: 307, endPoint y: 338, distance: 35.4
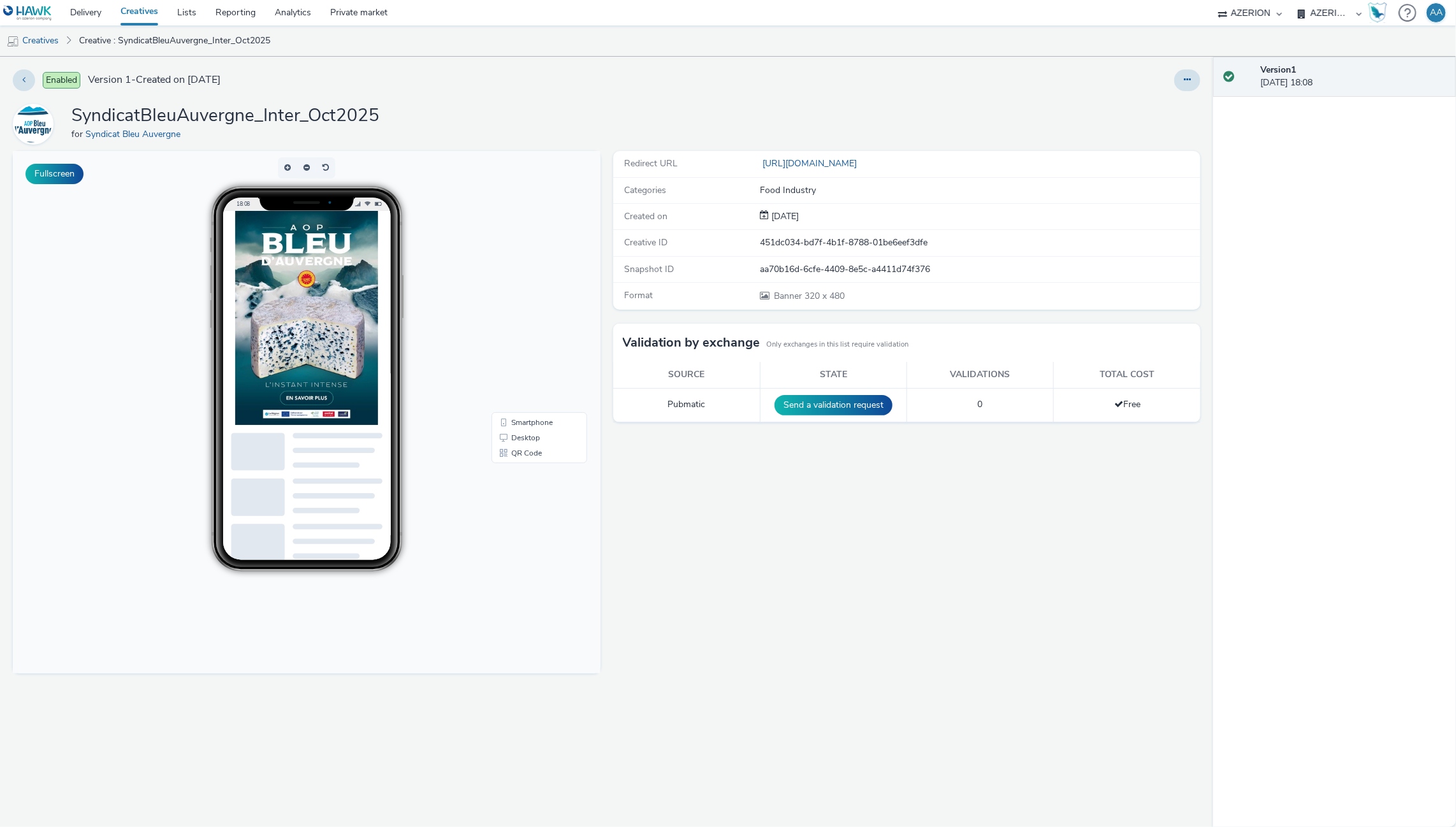
click at [338, 356] on img at bounding box center [307, 318] width 143 height 214
click at [333, 355] on img at bounding box center [307, 318] width 143 height 214
click at [90, 14] on link "Delivery" at bounding box center [85, 13] width 50 height 25
